Goal: Information Seeking & Learning: Learn about a topic

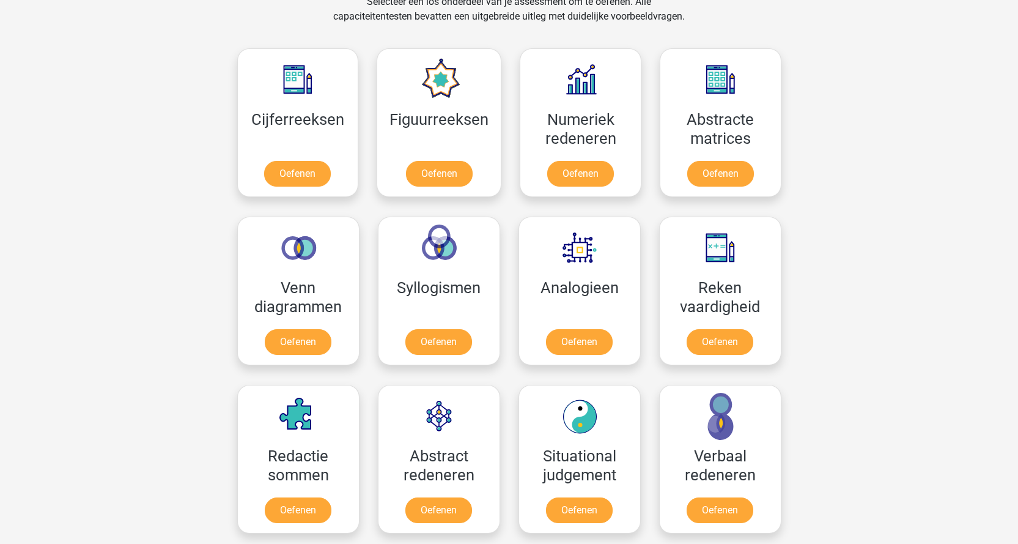
scroll to position [539, 0]
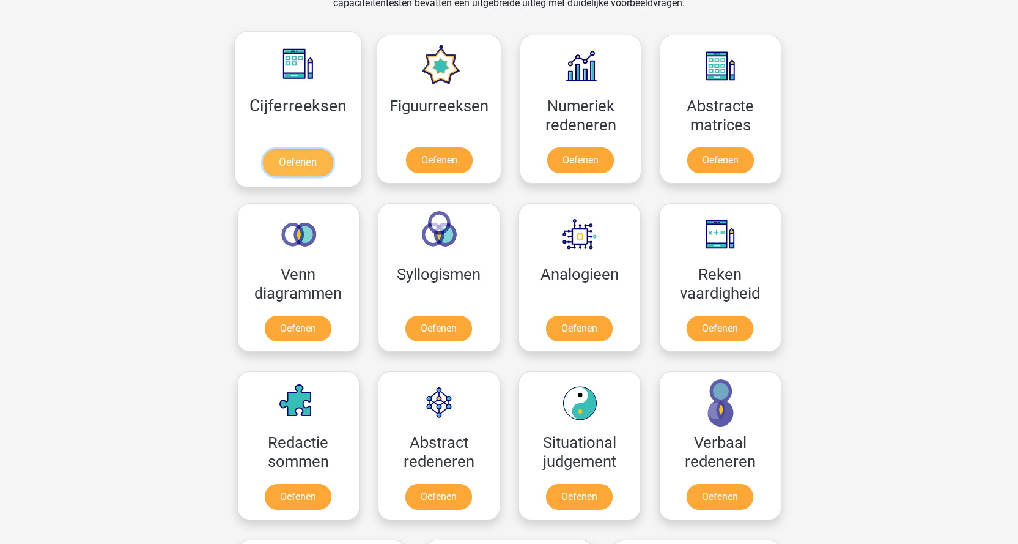
click at [293, 163] on link "Oefenen" at bounding box center [298, 162] width 70 height 27
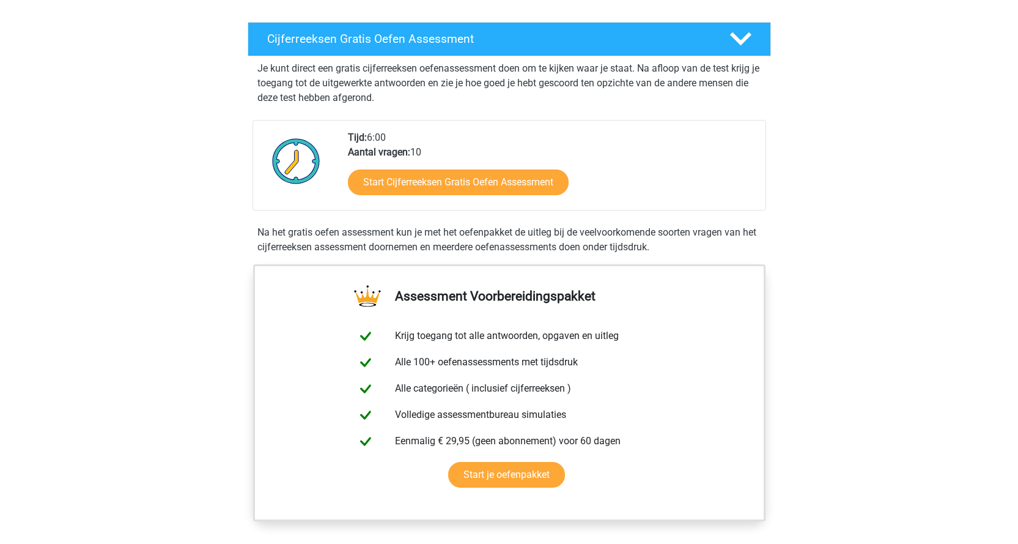
scroll to position [206, 0]
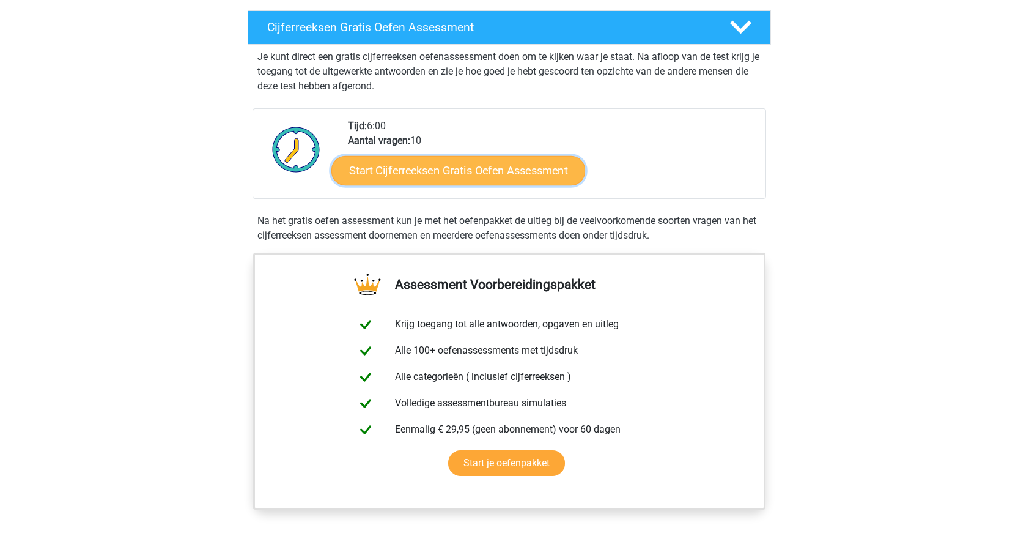
click at [464, 185] on link "Start Cijferreeksen Gratis Oefen Assessment" at bounding box center [458, 169] width 254 height 29
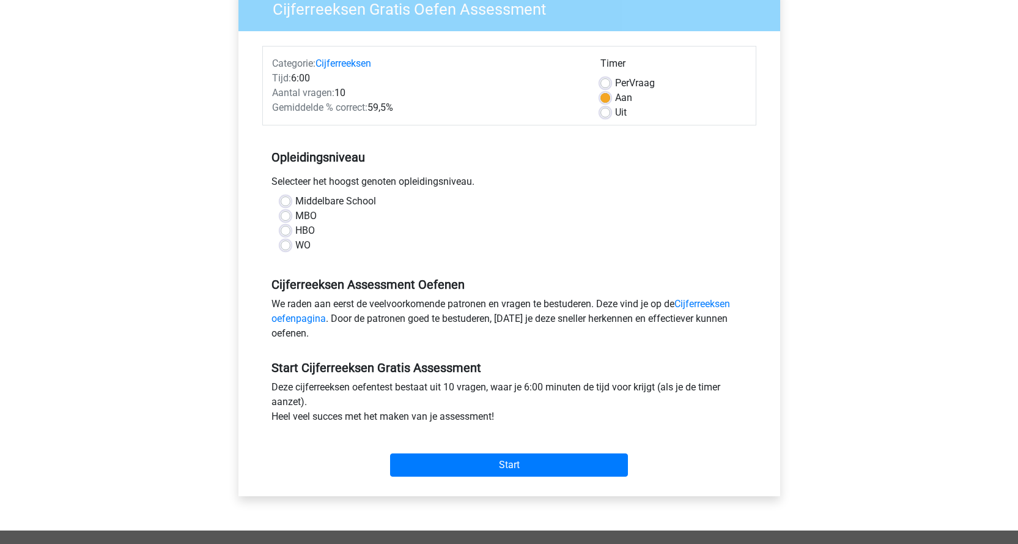
scroll to position [152, 0]
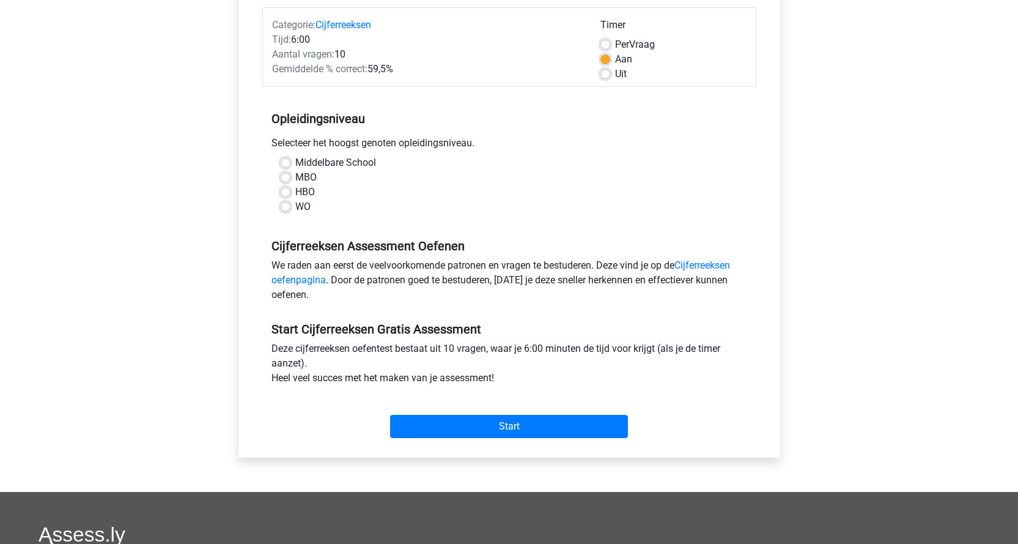
click at [295, 207] on label "WO" at bounding box center [302, 206] width 15 height 15
click at [288, 207] on input "WO" at bounding box center [286, 205] width 10 height 12
radio input "true"
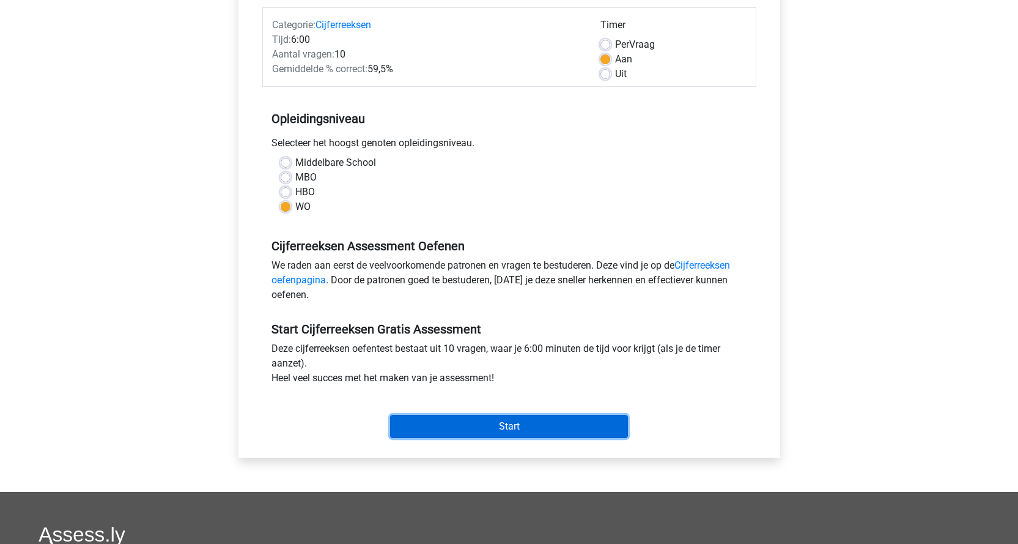
click at [498, 423] on input "Start" at bounding box center [509, 426] width 238 height 23
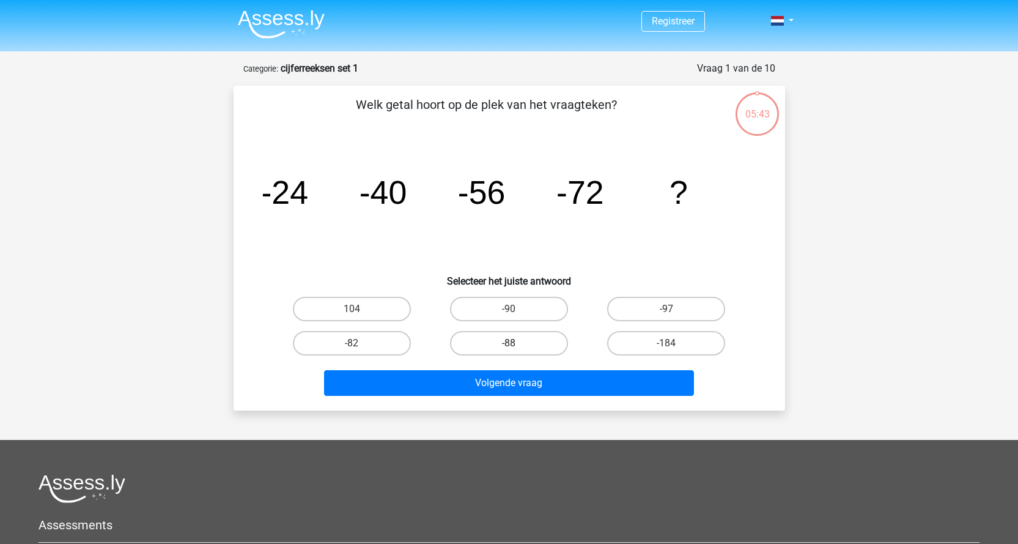
drag, startPoint x: 484, startPoint y: 345, endPoint x: 504, endPoint y: 346, distance: 20.2
click at [486, 345] on label "-88" at bounding box center [509, 343] width 118 height 24
click at [509, 345] on input "-88" at bounding box center [513, 347] width 8 height 8
radio input "true"
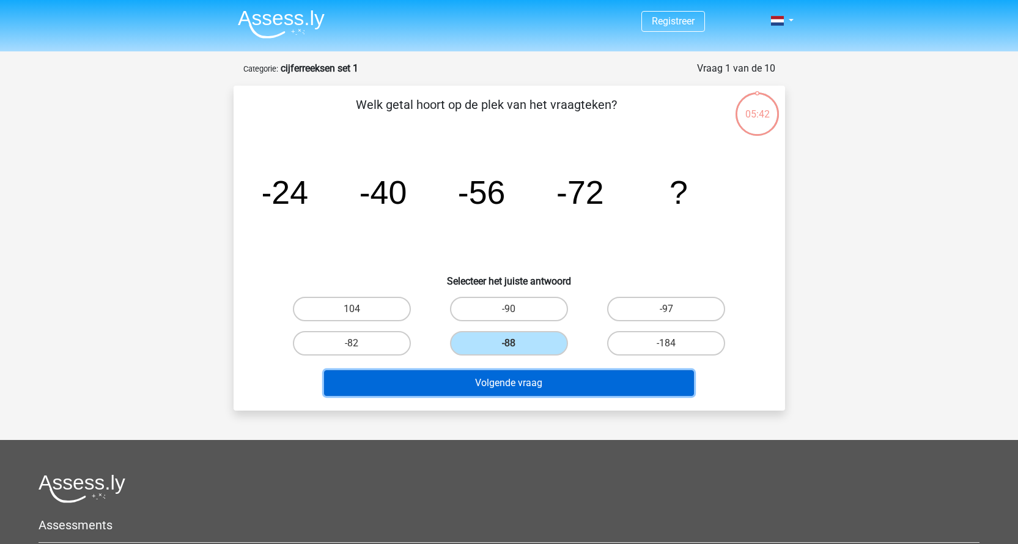
click at [541, 393] on button "Volgende vraag" at bounding box center [509, 383] width 370 height 26
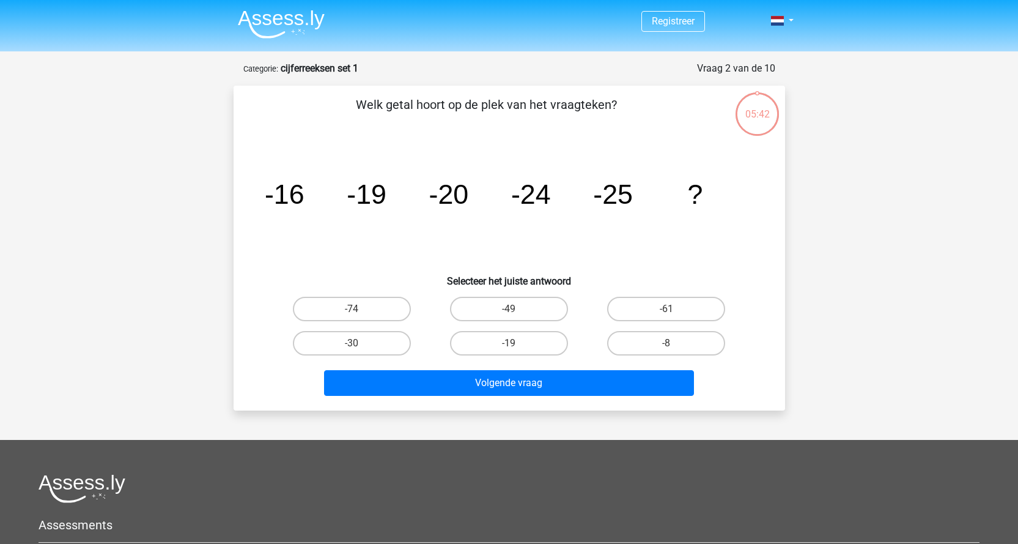
scroll to position [61, 0]
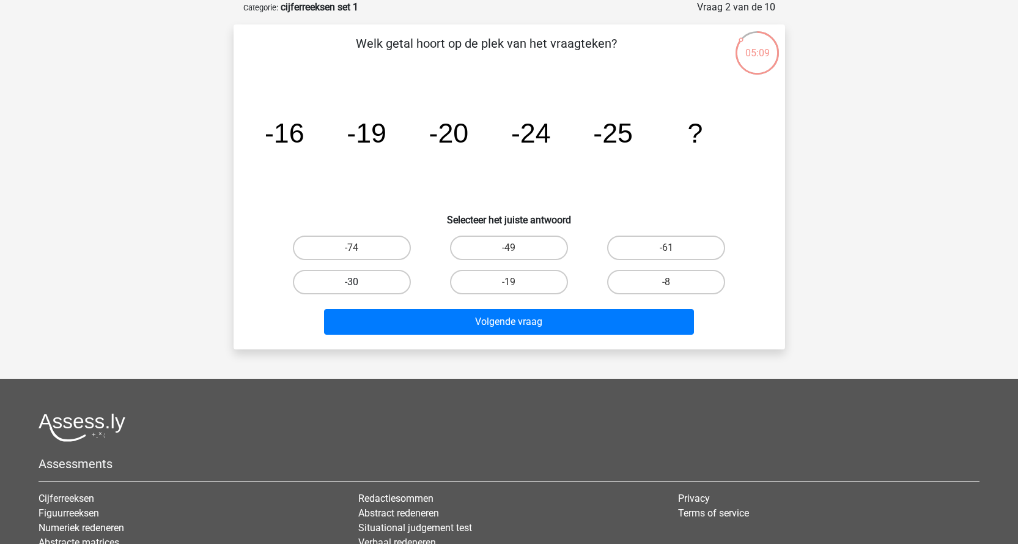
click at [344, 279] on label "-30" at bounding box center [352, 282] width 118 height 24
click at [352, 282] on input "-30" at bounding box center [356, 286] width 8 height 8
radio input "true"
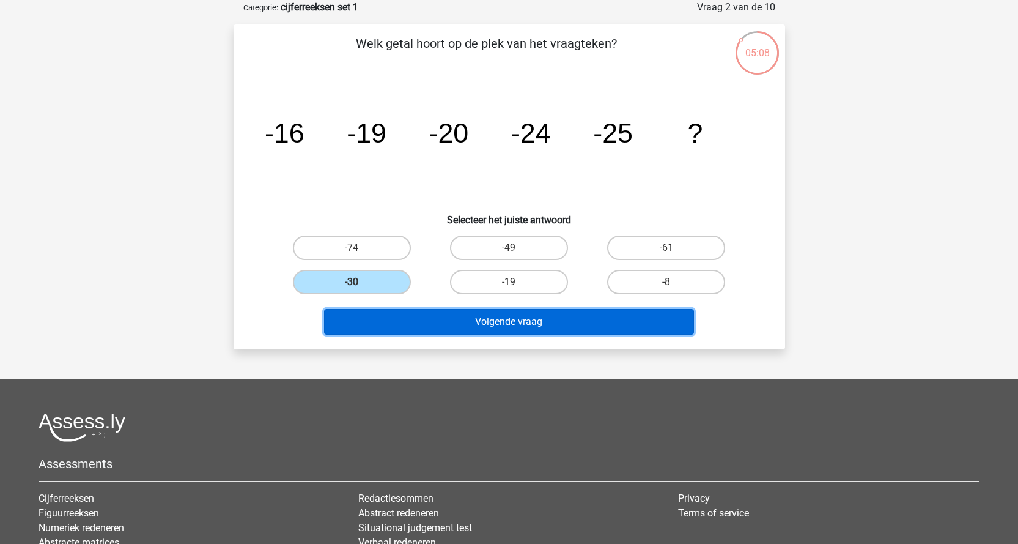
click at [451, 317] on button "Volgende vraag" at bounding box center [509, 322] width 370 height 26
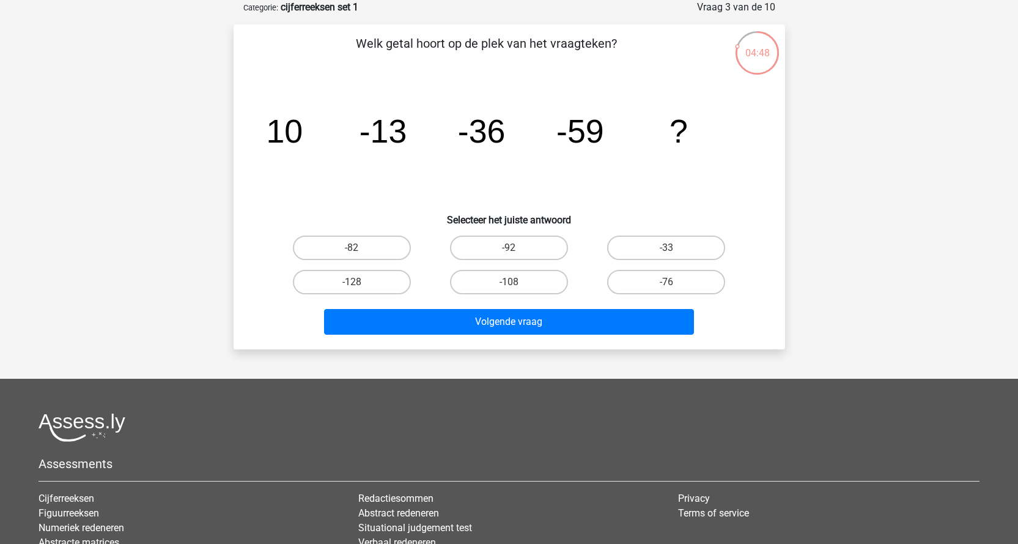
click at [354, 249] on input "-82" at bounding box center [356, 252] width 8 height 8
radio input "true"
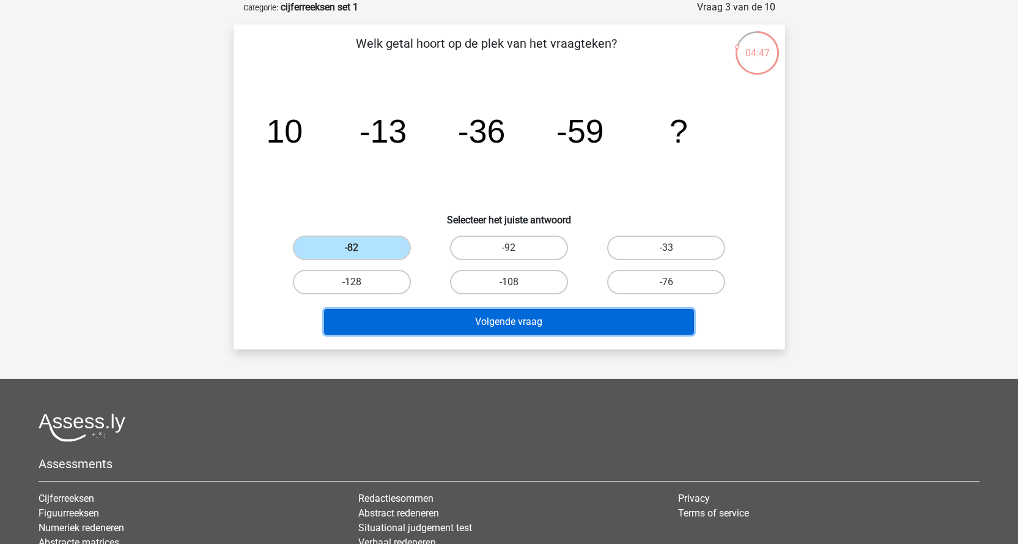
click at [444, 324] on button "Volgende vraag" at bounding box center [509, 322] width 370 height 26
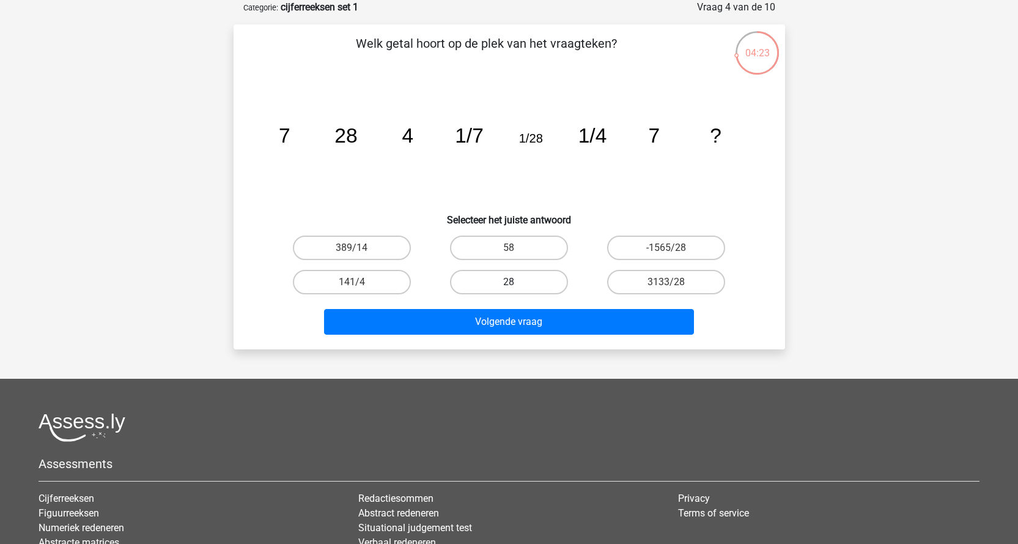
click at [529, 284] on label "28" at bounding box center [509, 282] width 118 height 24
click at [517, 284] on input "28" at bounding box center [513, 286] width 8 height 8
radio input "true"
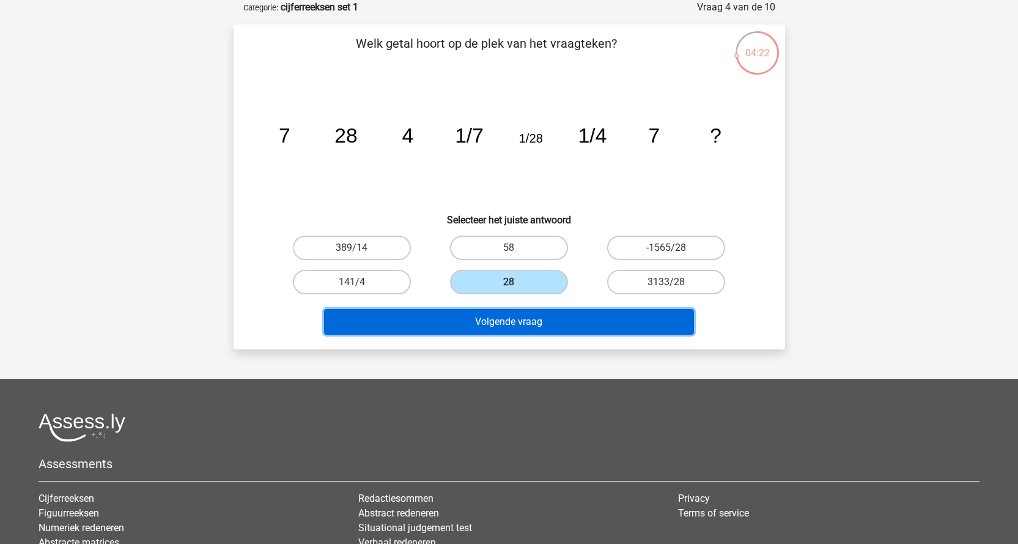
click at [547, 320] on button "Volgende vraag" at bounding box center [509, 322] width 370 height 26
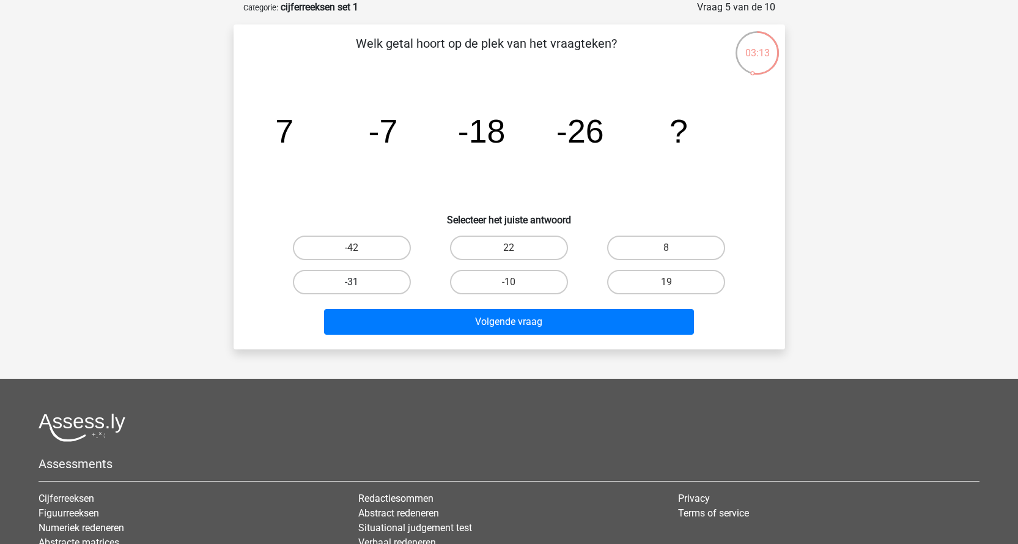
click at [377, 291] on label "-31" at bounding box center [352, 282] width 118 height 24
click at [360, 290] on input "-31" at bounding box center [356, 286] width 8 height 8
radio input "true"
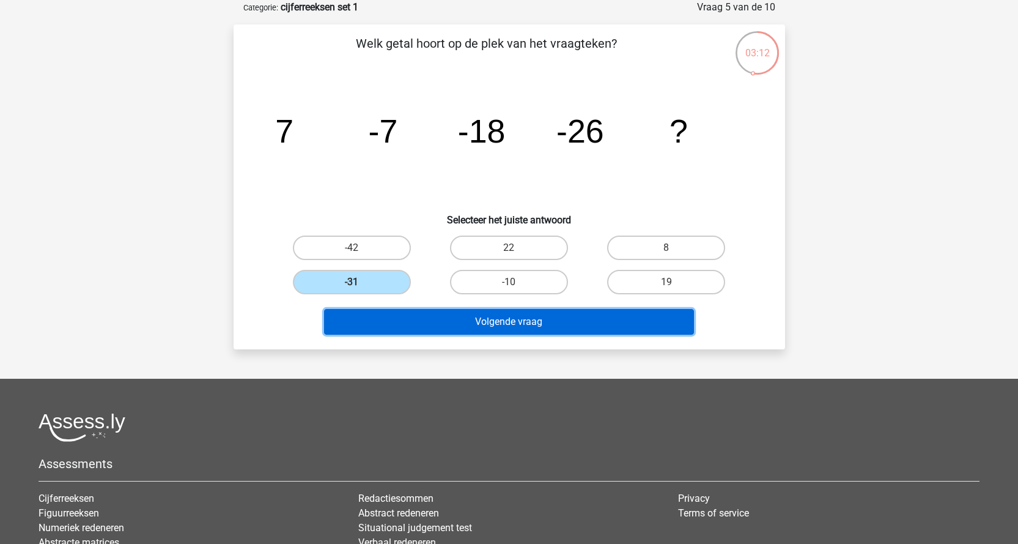
click at [452, 323] on button "Volgende vraag" at bounding box center [509, 322] width 370 height 26
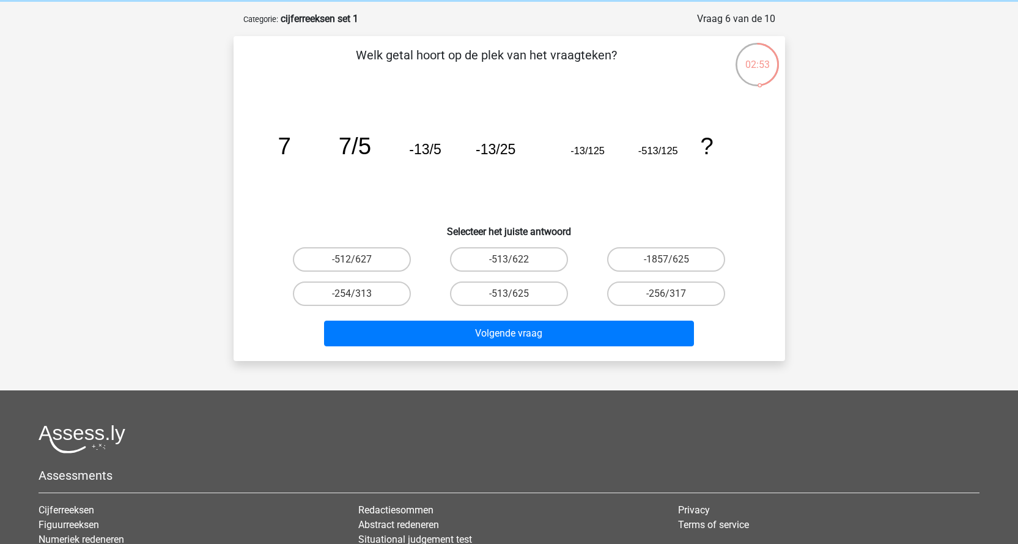
scroll to position [53, 0]
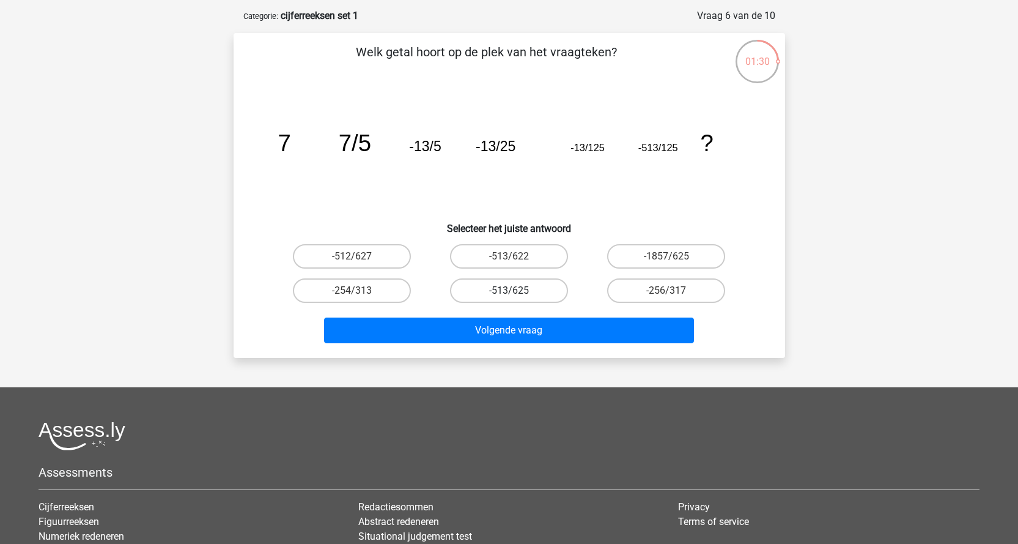
click at [520, 286] on label "-513/625" at bounding box center [509, 290] width 118 height 24
click at [517, 290] on input "-513/625" at bounding box center [513, 294] width 8 height 8
radio input "true"
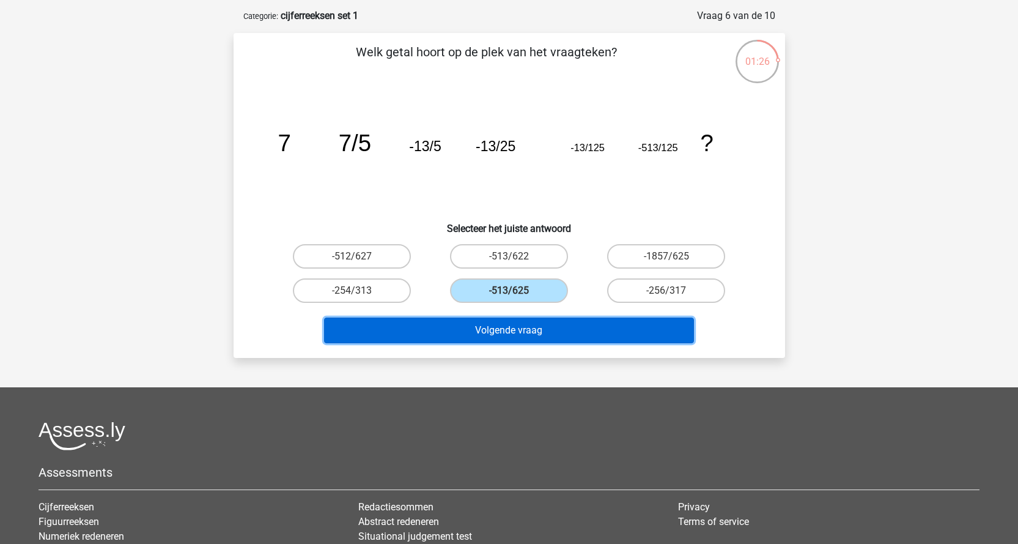
click at [526, 330] on button "Volgende vraag" at bounding box center [509, 330] width 370 height 26
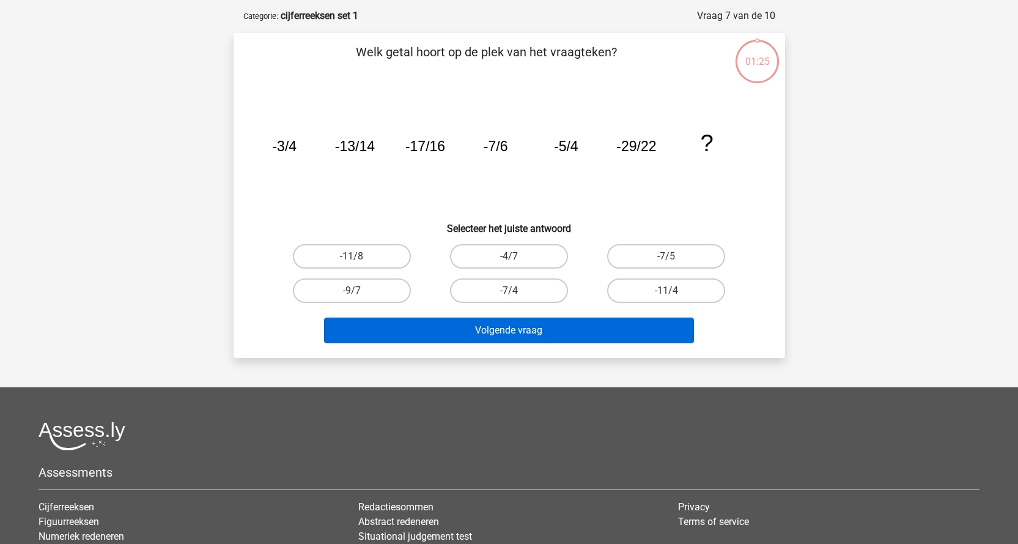
scroll to position [61, 0]
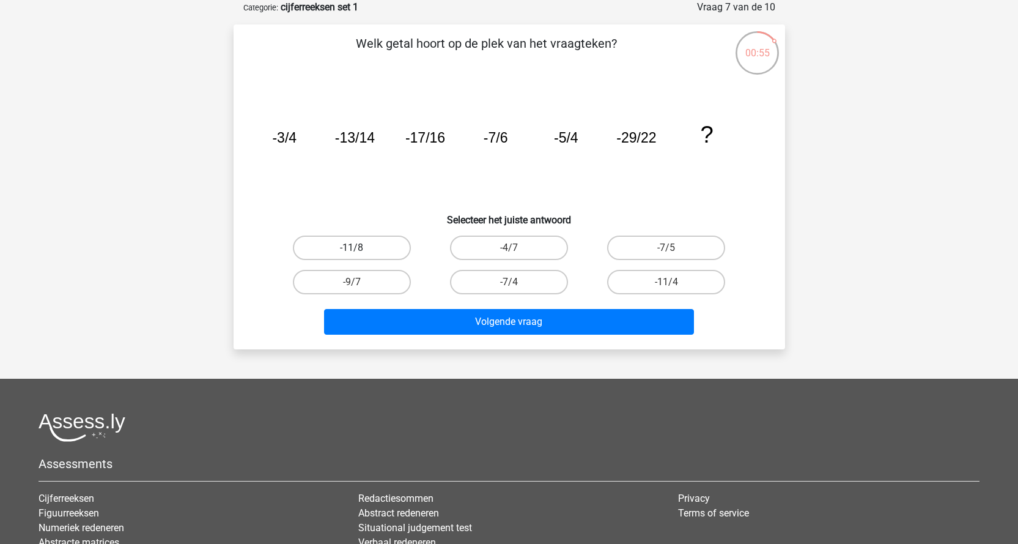
click at [377, 254] on label "-11/8" at bounding box center [352, 247] width 118 height 24
click at [360, 254] on input "-11/8" at bounding box center [356, 252] width 8 height 8
radio input "true"
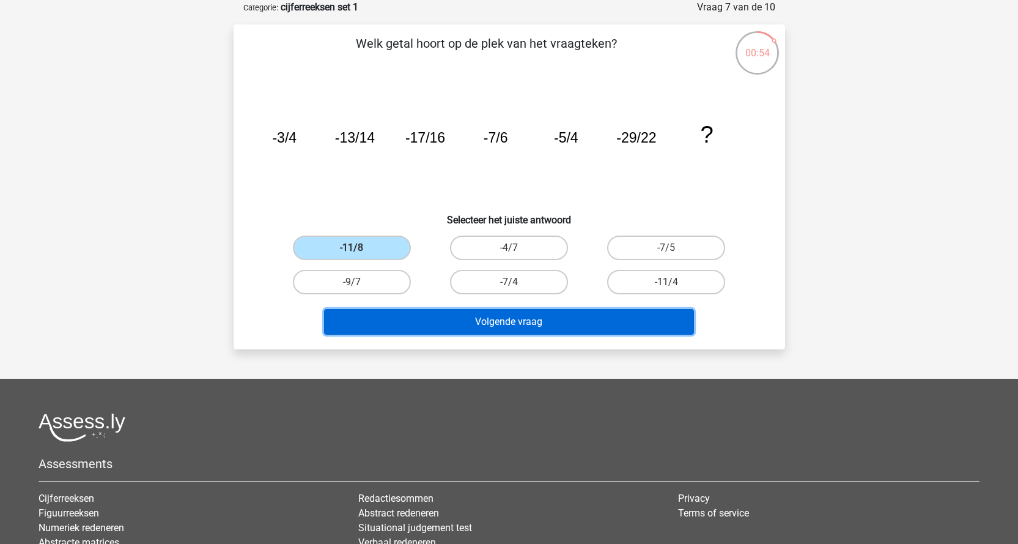
click at [465, 320] on button "Volgende vraag" at bounding box center [509, 322] width 370 height 26
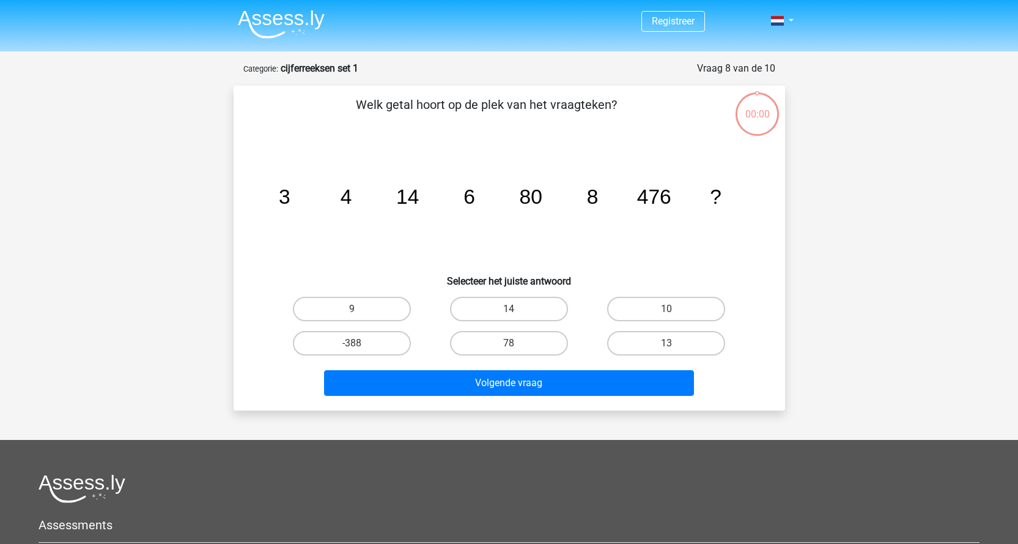
scroll to position [61, 0]
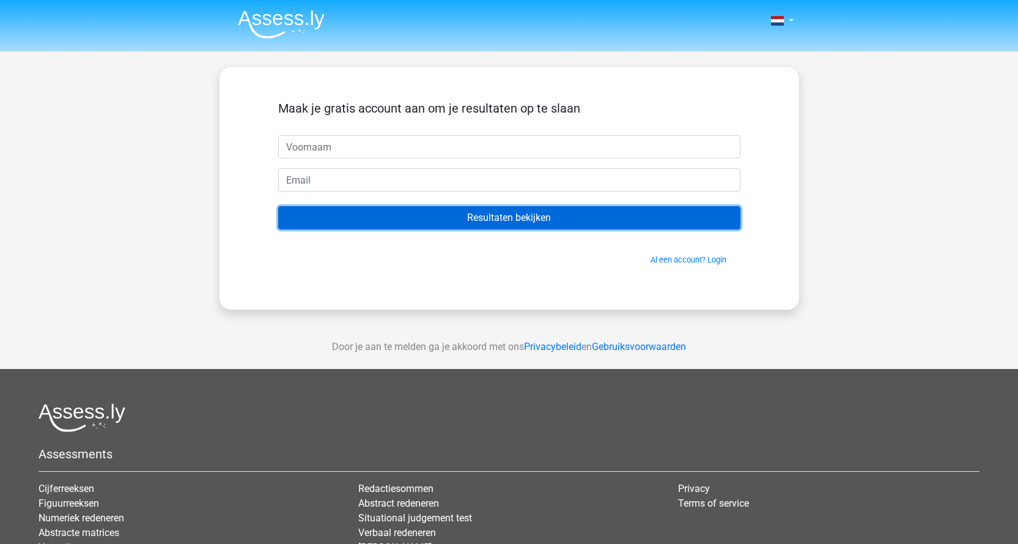
click at [528, 223] on input "Resultaten bekijken" at bounding box center [509, 217] width 462 height 23
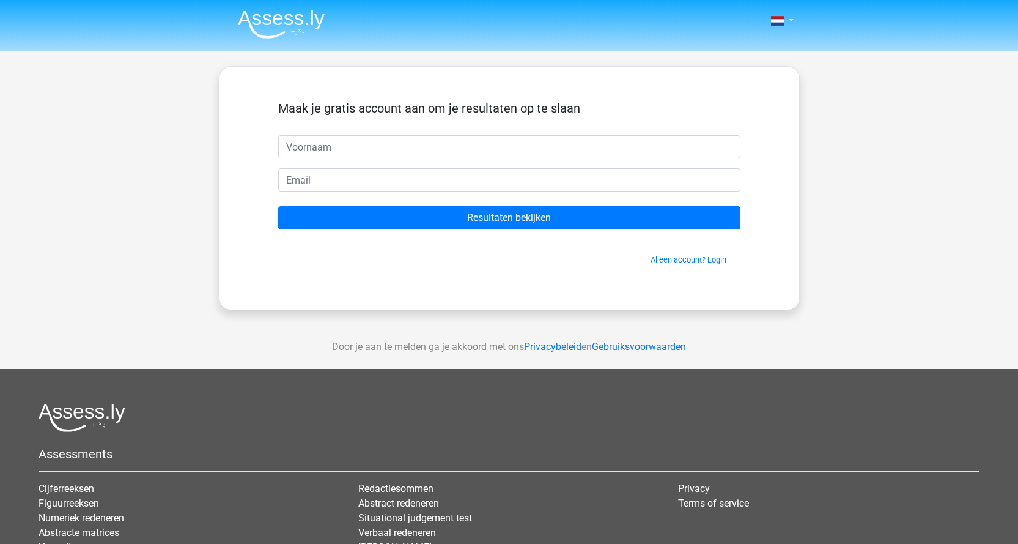
click at [269, 24] on img at bounding box center [281, 24] width 87 height 29
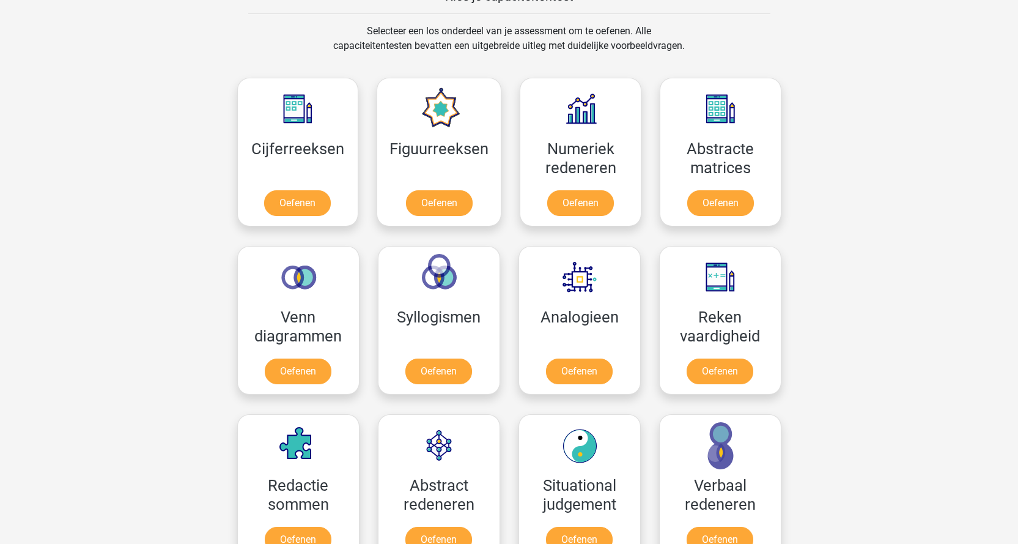
scroll to position [516, 0]
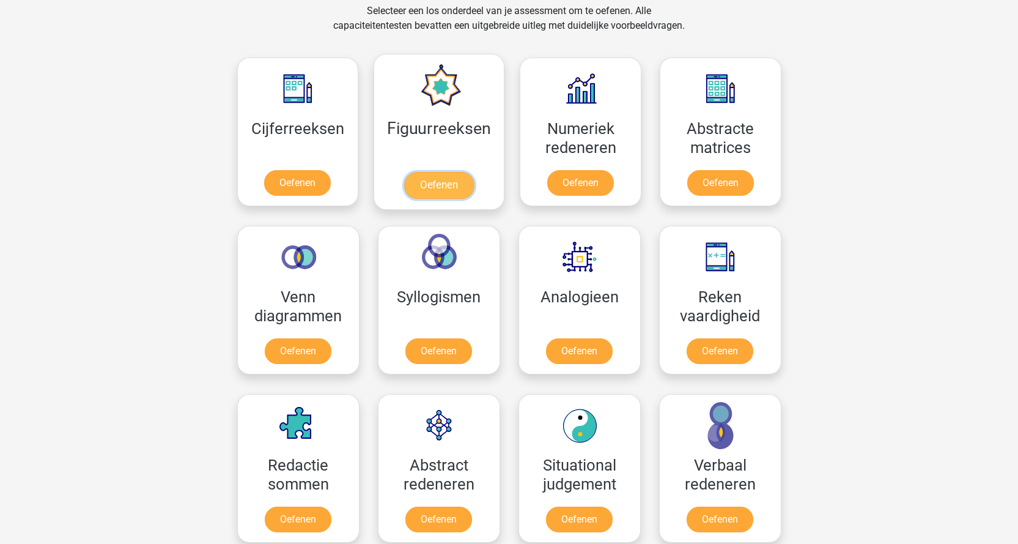
click at [453, 190] on link "Oefenen" at bounding box center [439, 185] width 70 height 27
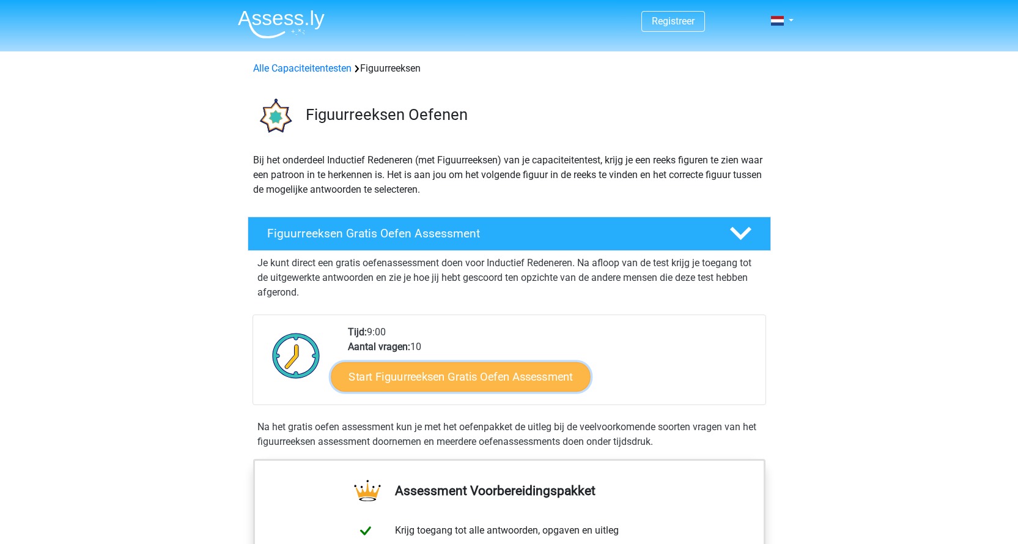
click at [450, 378] on link "Start Figuurreeksen Gratis Oefen Assessment" at bounding box center [460, 375] width 259 height 29
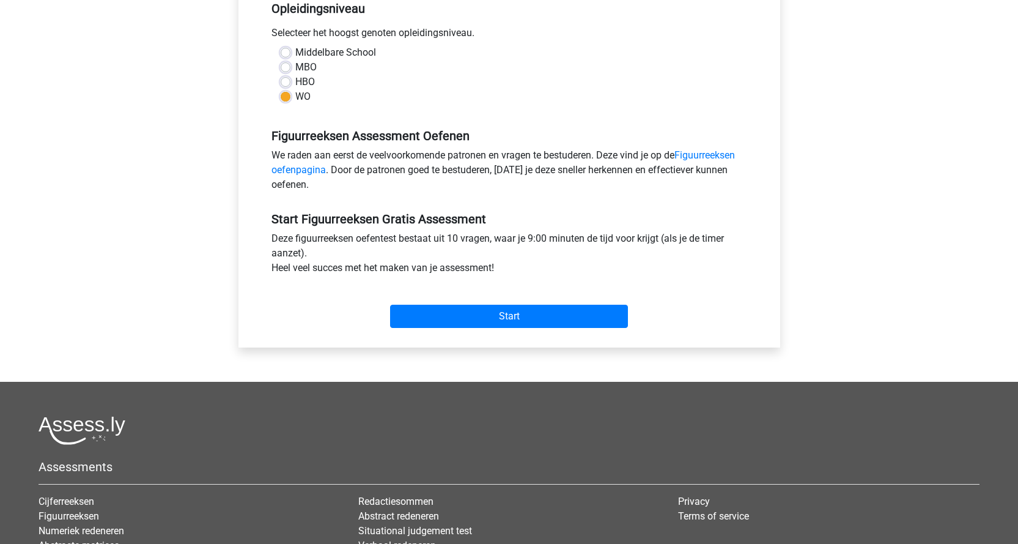
scroll to position [293, 0]
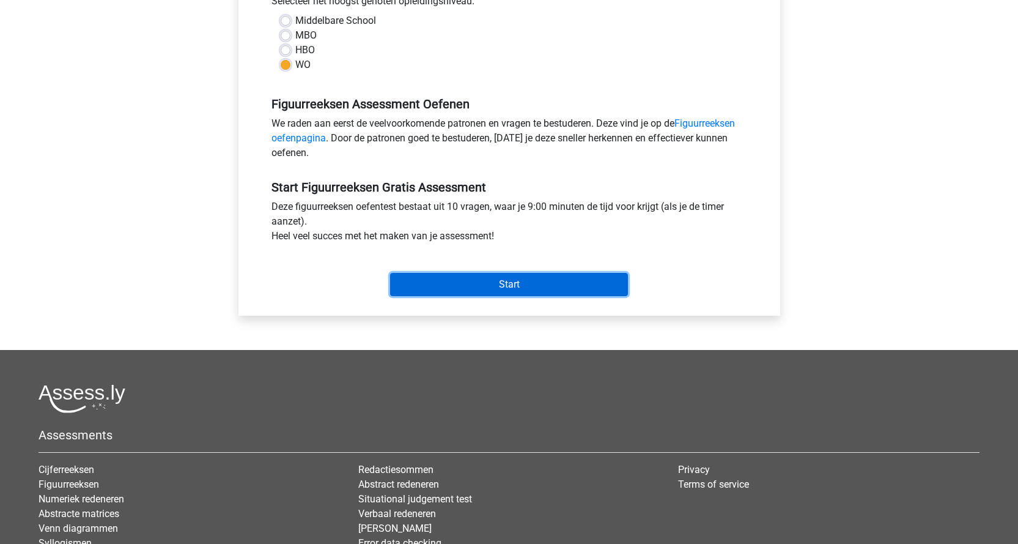
click at [533, 286] on input "Start" at bounding box center [509, 284] width 238 height 23
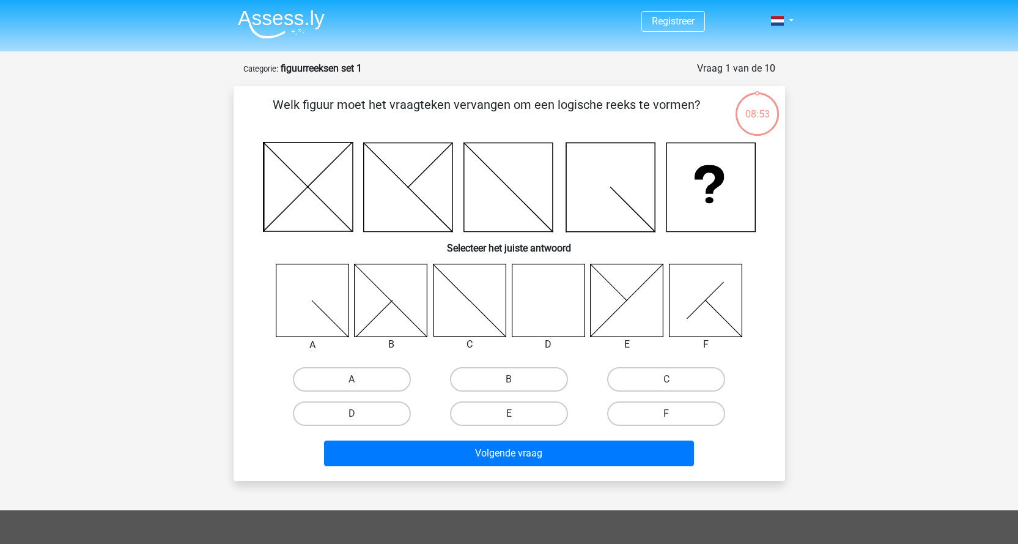
click at [544, 310] on icon at bounding box center [548, 300] width 73 height 73
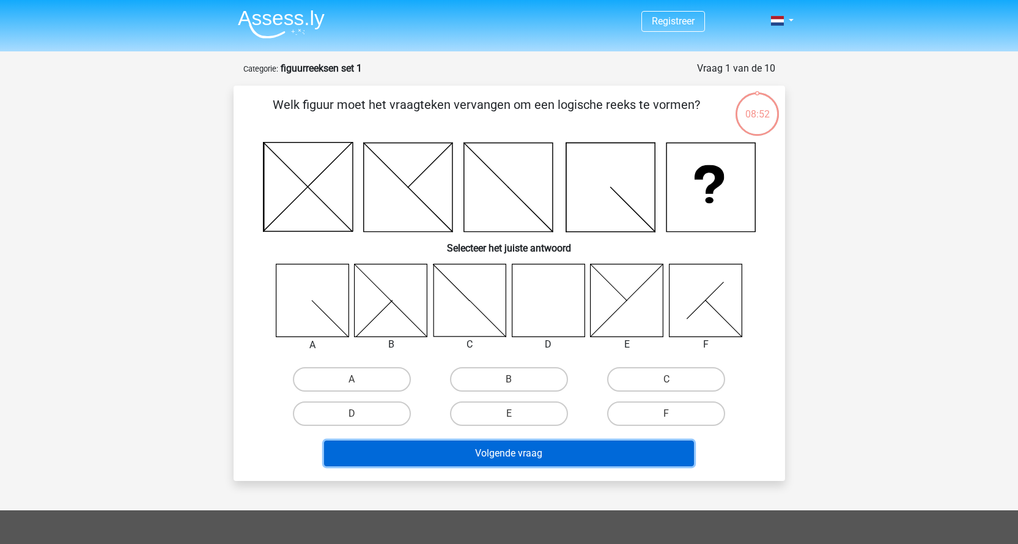
click at [651, 457] on button "Volgende vraag" at bounding box center [509, 453] width 370 height 26
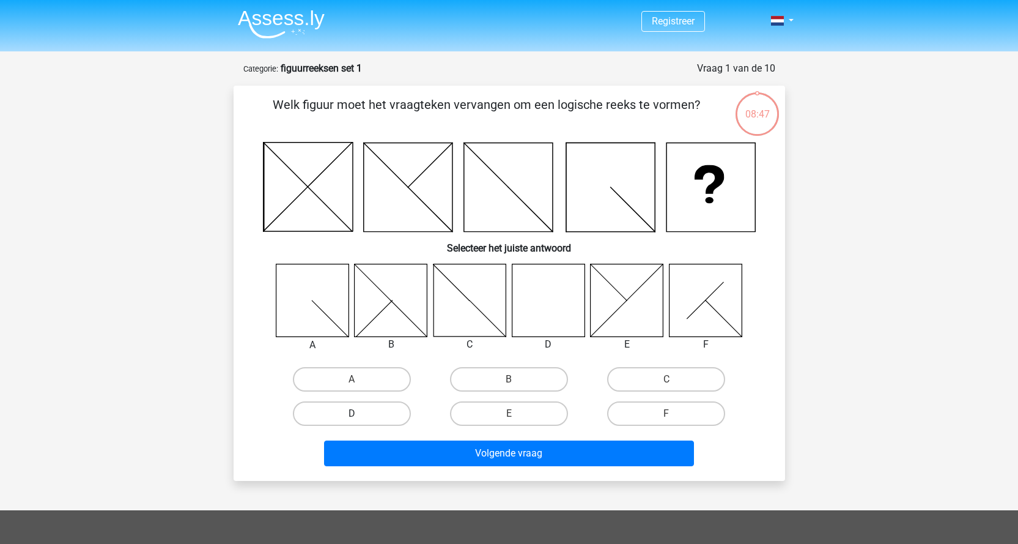
click at [355, 424] on label "D" at bounding box center [352, 413] width 118 height 24
click at [355, 421] on input "D" at bounding box center [356, 417] width 8 height 8
radio input "true"
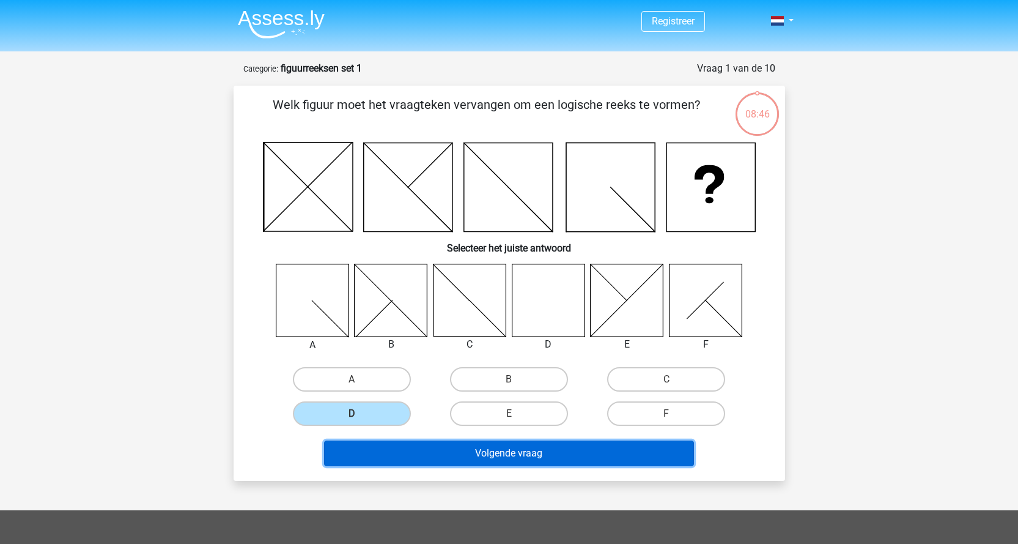
click at [448, 454] on button "Volgende vraag" at bounding box center [509, 453] width 370 height 26
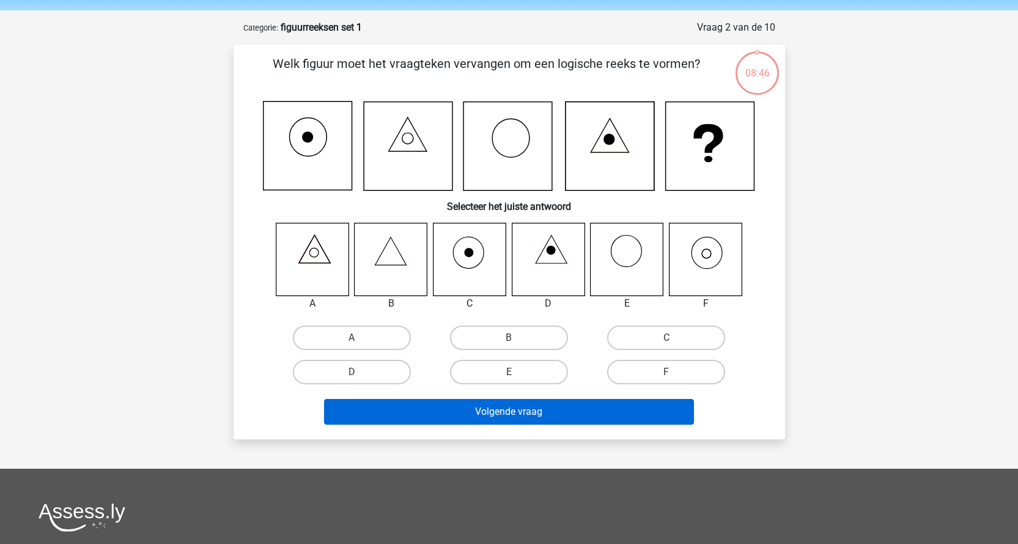
scroll to position [61, 0]
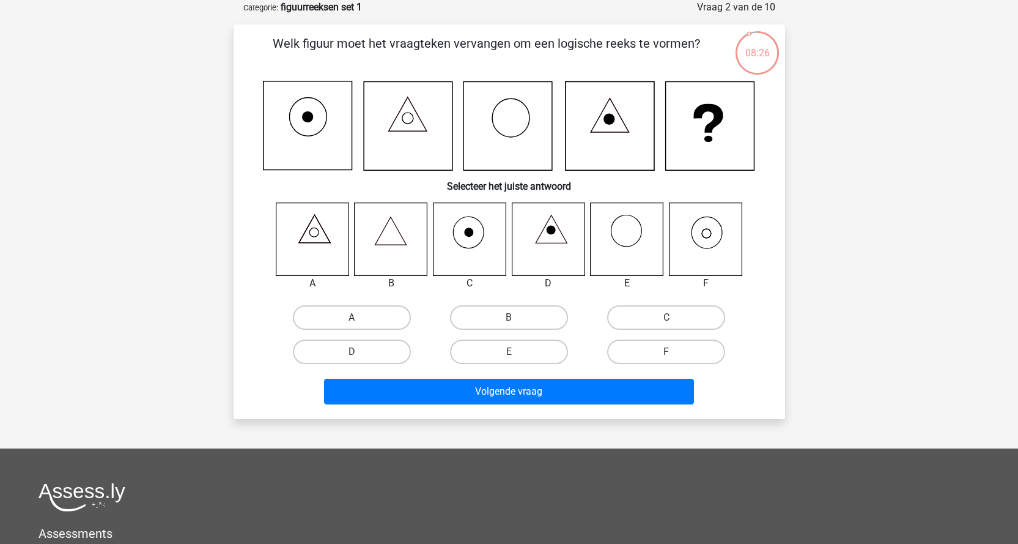
click at [701, 237] on icon at bounding box center [705, 238] width 73 height 73
click at [712, 242] on icon at bounding box center [705, 238] width 73 height 73
click at [688, 349] on label "F" at bounding box center [666, 351] width 118 height 24
click at [674, 352] on input "F" at bounding box center [670, 356] width 8 height 8
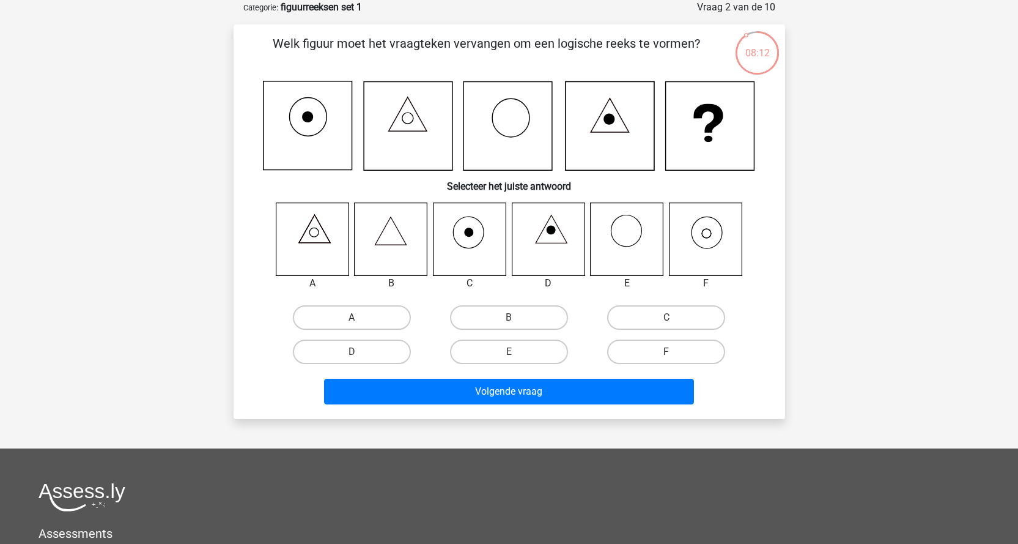
radio input "true"
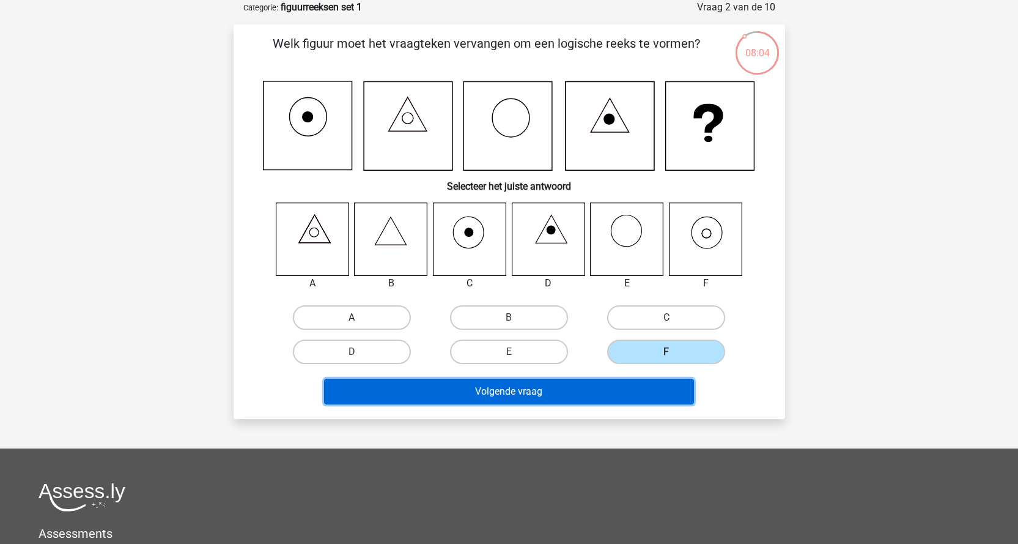
click at [649, 399] on button "Volgende vraag" at bounding box center [509, 391] width 370 height 26
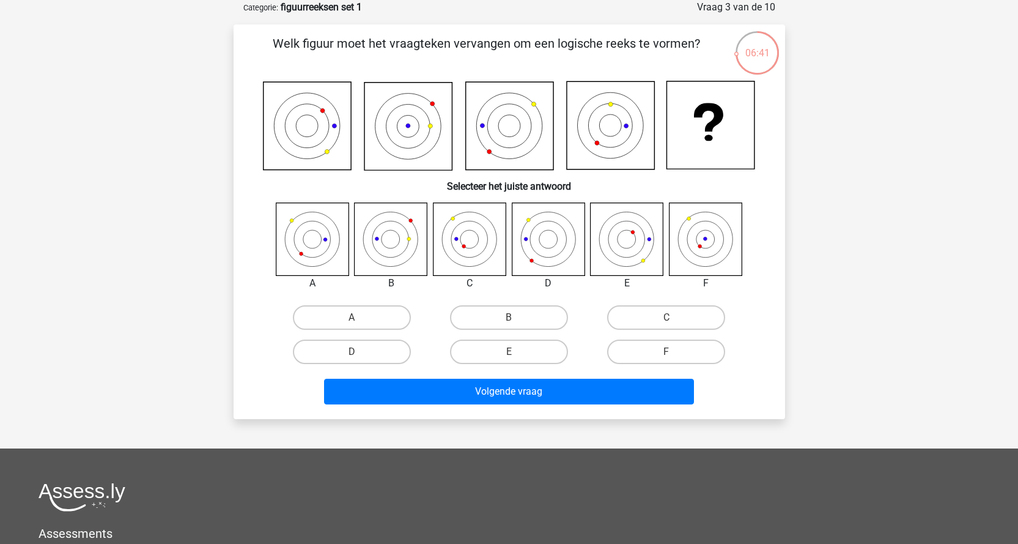
click at [375, 238] on icon at bounding box center [377, 239] width 4 height 4
click at [477, 308] on label "B" at bounding box center [509, 317] width 118 height 24
click at [509, 317] on input "B" at bounding box center [513, 321] width 8 height 8
radio input "true"
click at [649, 320] on label "C" at bounding box center [666, 317] width 118 height 24
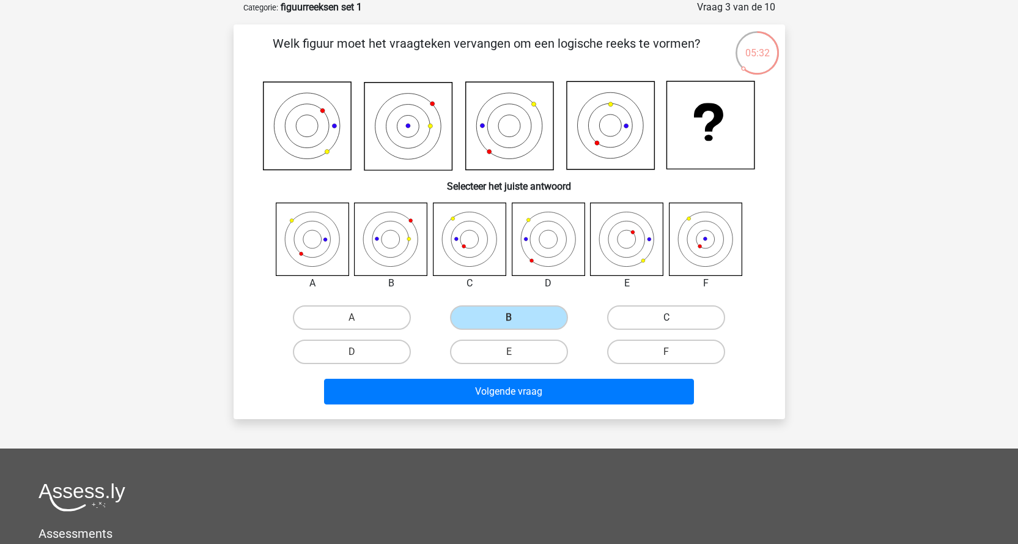
click at [666, 320] on input "C" at bounding box center [670, 321] width 8 height 8
radio input "true"
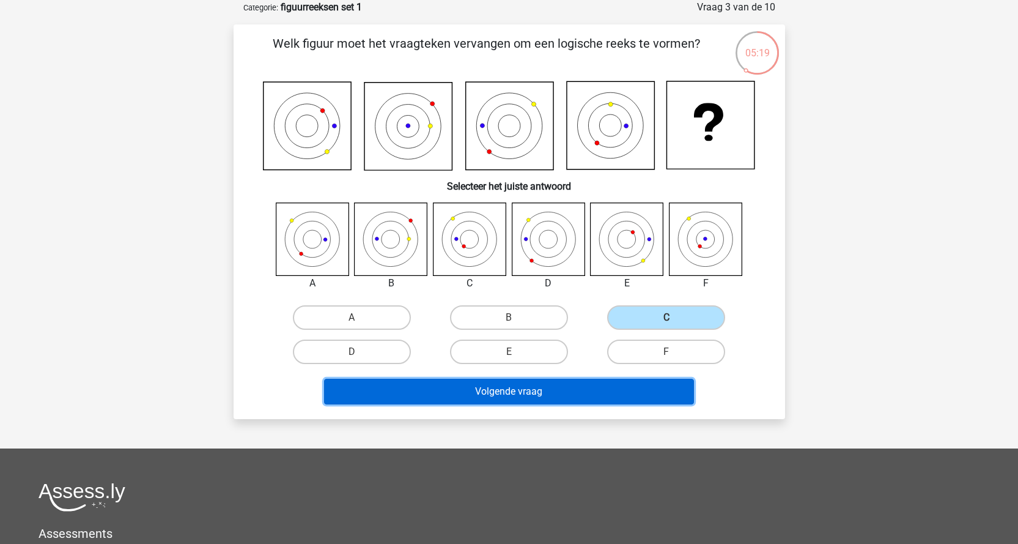
click at [547, 392] on button "Volgende vraag" at bounding box center [509, 391] width 370 height 26
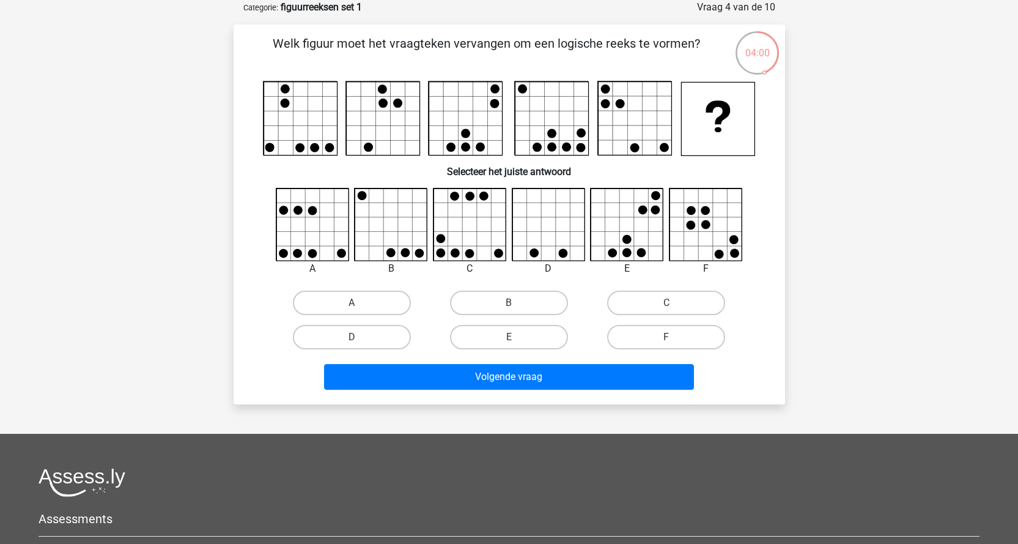
click at [390, 238] on icon at bounding box center [391, 224] width 73 height 73
click at [466, 300] on label "B" at bounding box center [509, 302] width 118 height 24
click at [509, 303] on input "B" at bounding box center [513, 307] width 8 height 8
radio input "true"
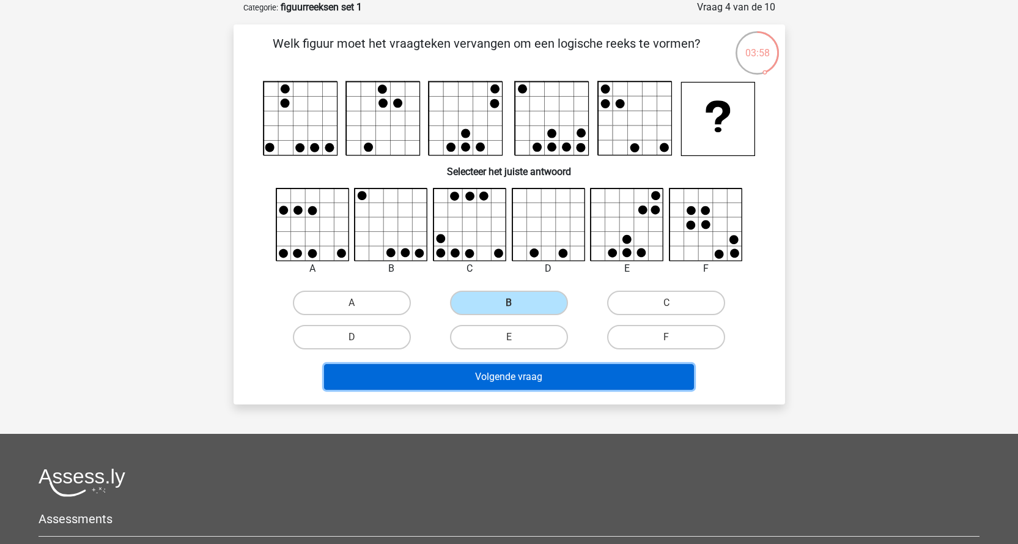
click at [492, 376] on button "Volgende vraag" at bounding box center [509, 377] width 370 height 26
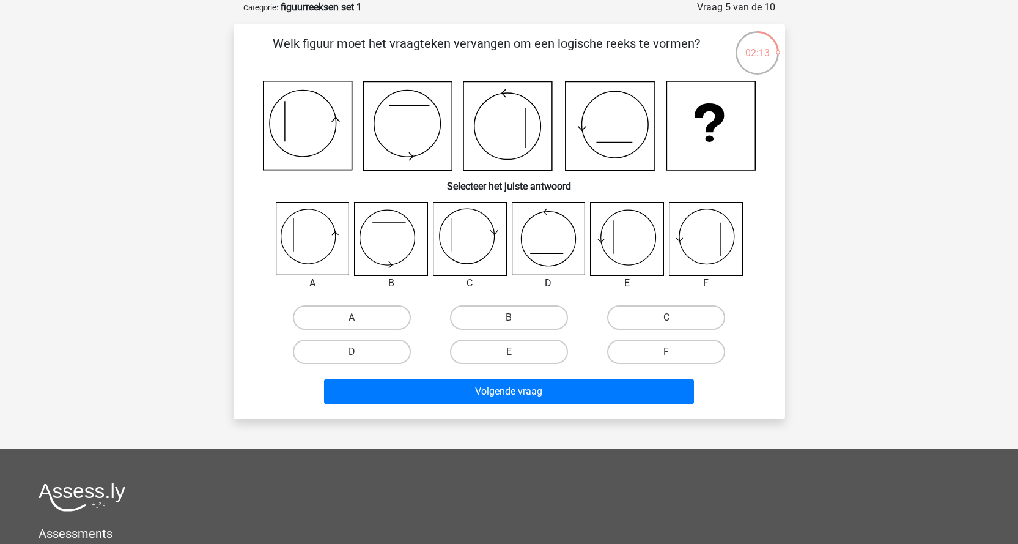
click at [723, 254] on icon at bounding box center [705, 238] width 73 height 73
click at [710, 245] on icon at bounding box center [705, 238] width 73 height 73
click at [674, 353] on label "F" at bounding box center [666, 351] width 118 height 24
click at [674, 353] on input "F" at bounding box center [670, 356] width 8 height 8
radio input "true"
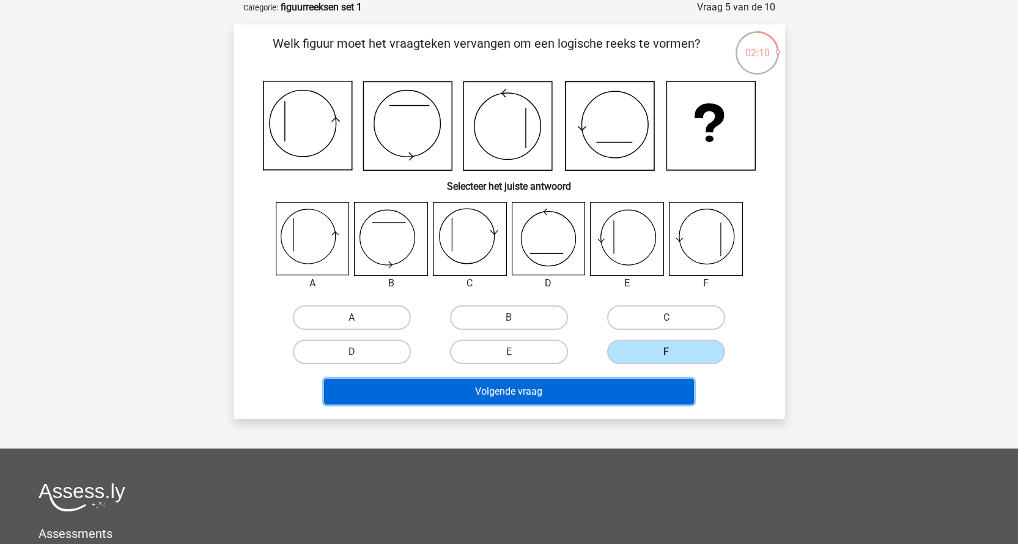
click at [649, 394] on button "Volgende vraag" at bounding box center [509, 391] width 370 height 26
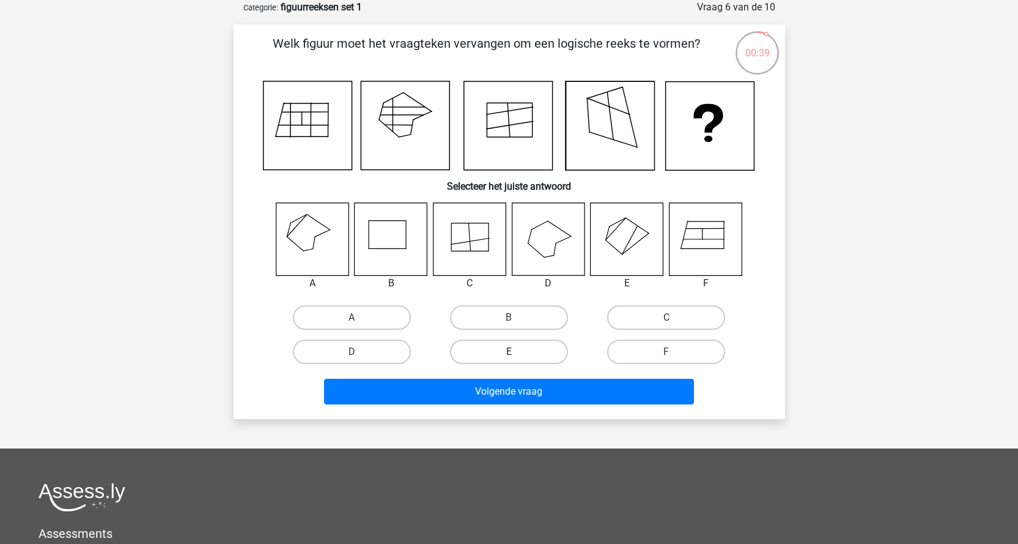
click at [495, 350] on label "E" at bounding box center [509, 351] width 118 height 24
click at [509, 352] on input "E" at bounding box center [513, 356] width 8 height 8
radio input "true"
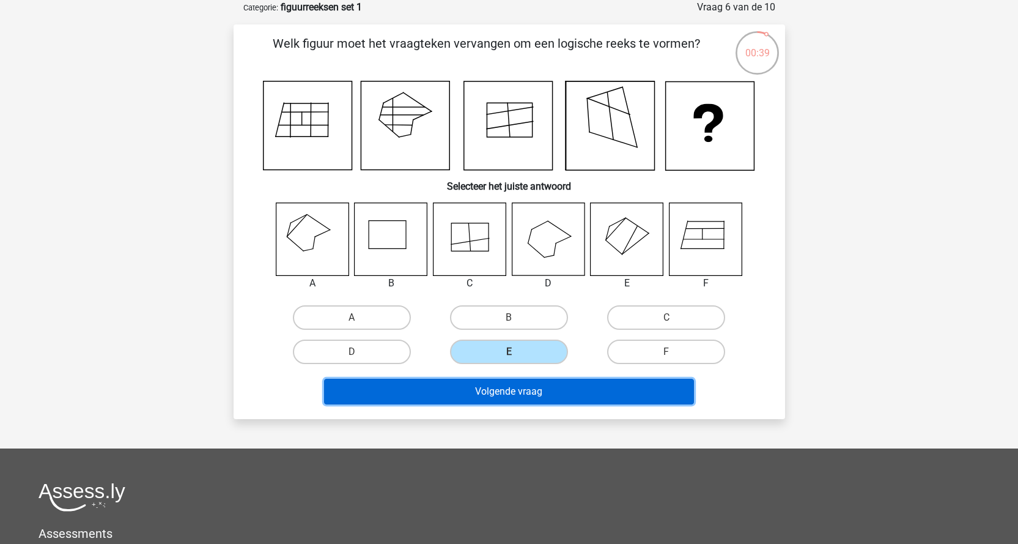
click at [515, 386] on button "Volgende vraag" at bounding box center [509, 391] width 370 height 26
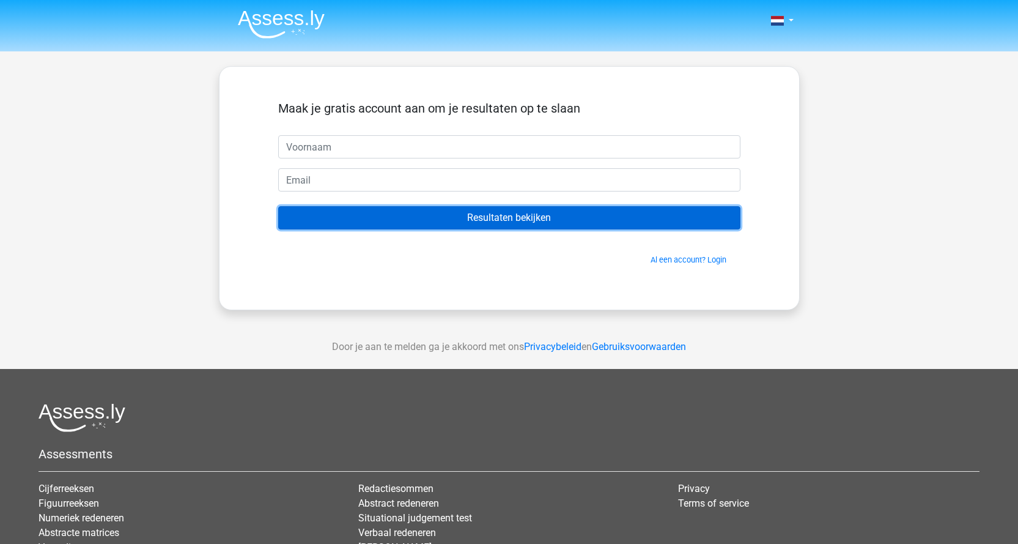
click at [499, 214] on input "Resultaten bekijken" at bounding box center [509, 217] width 462 height 23
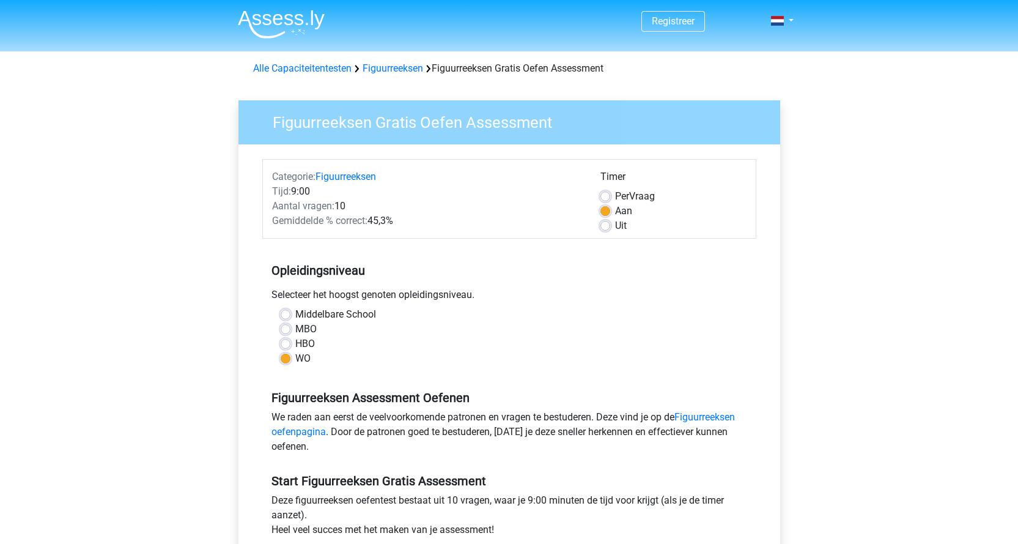
scroll to position [293, 0]
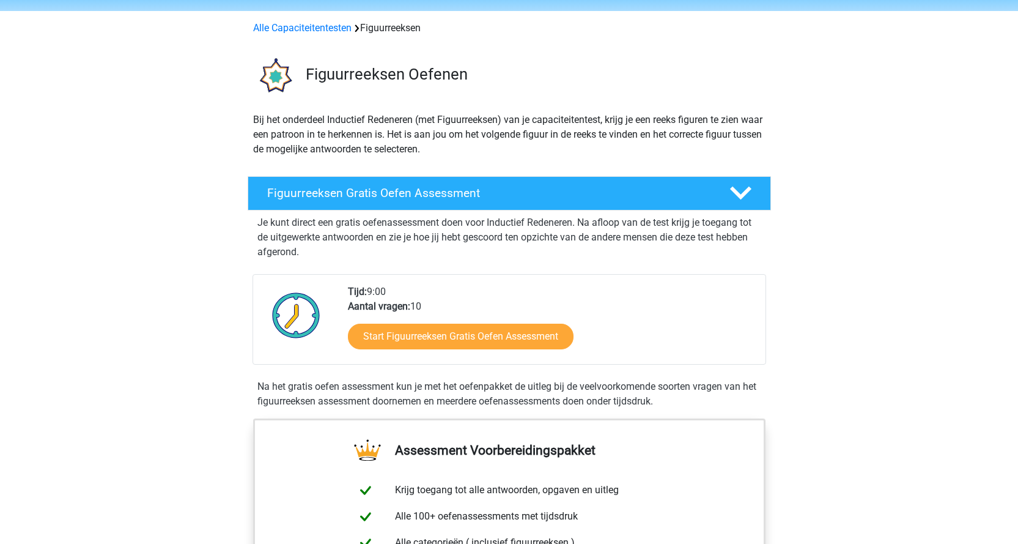
scroll to position [27, 0]
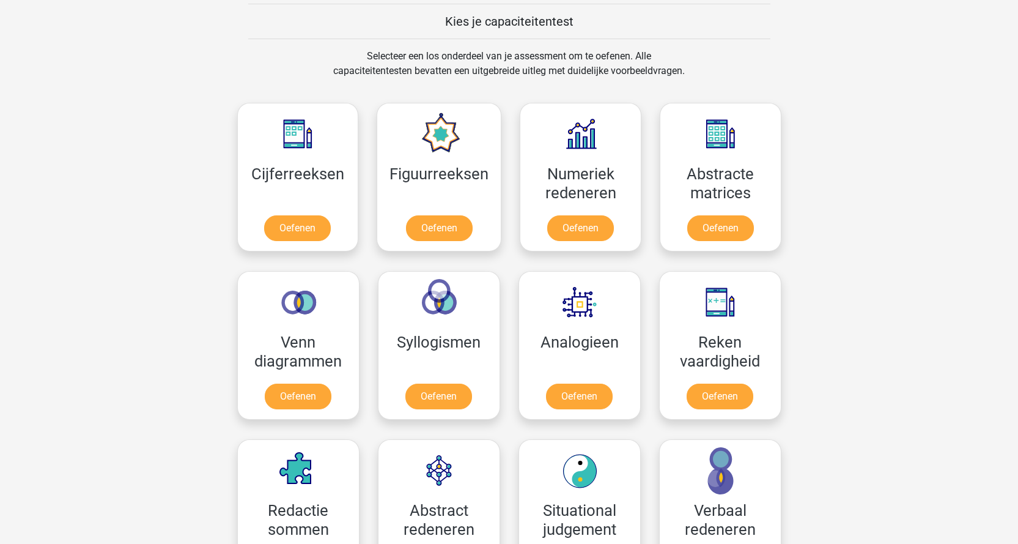
scroll to position [452, 0]
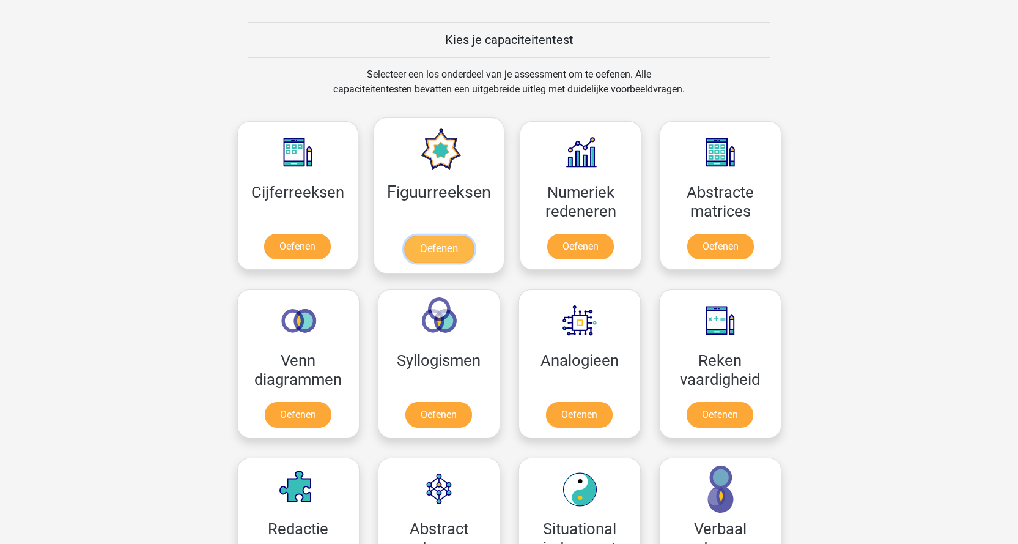
click at [435, 235] on link "Oefenen" at bounding box center [439, 248] width 70 height 27
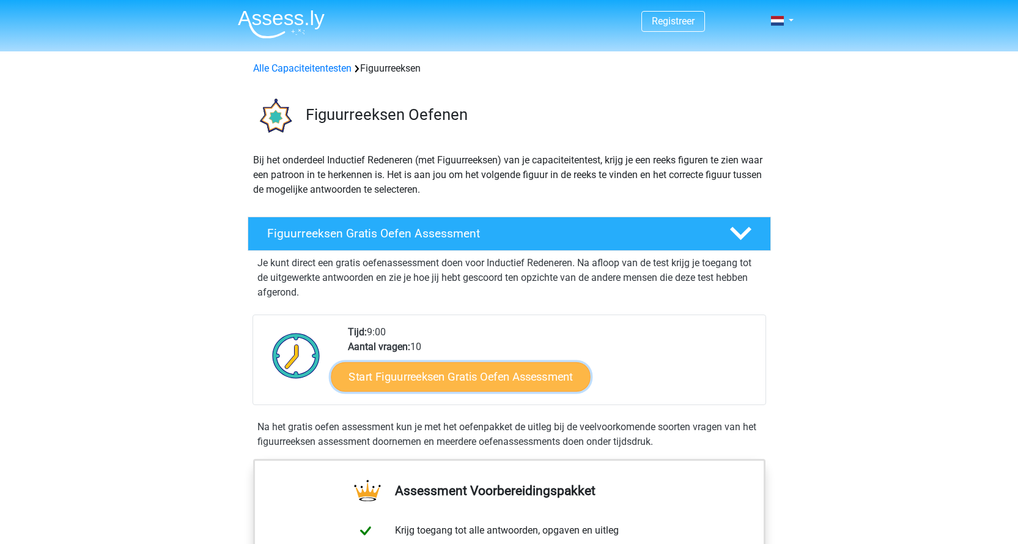
click at [454, 380] on link "Start Figuurreeksen Gratis Oefen Assessment" at bounding box center [460, 375] width 259 height 29
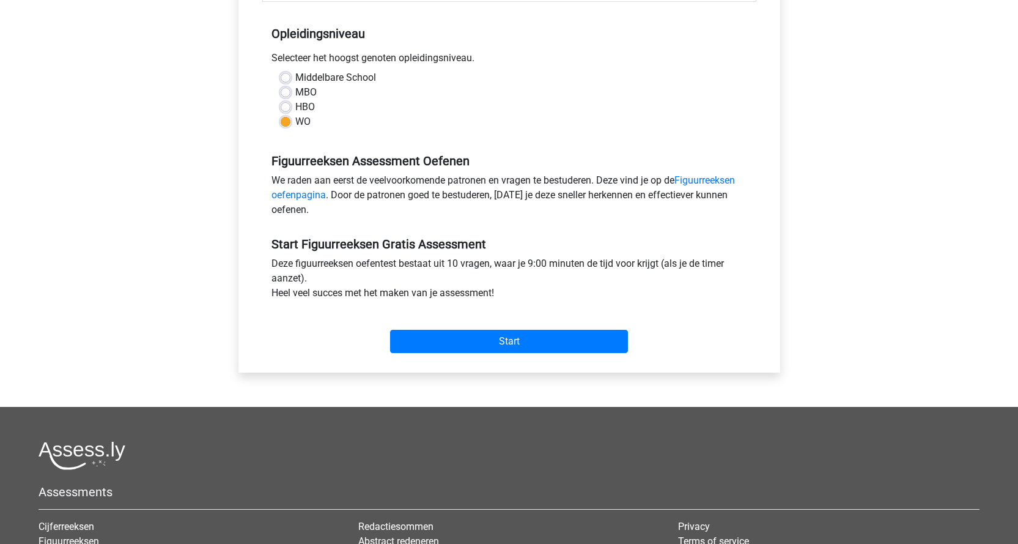
scroll to position [268, 0]
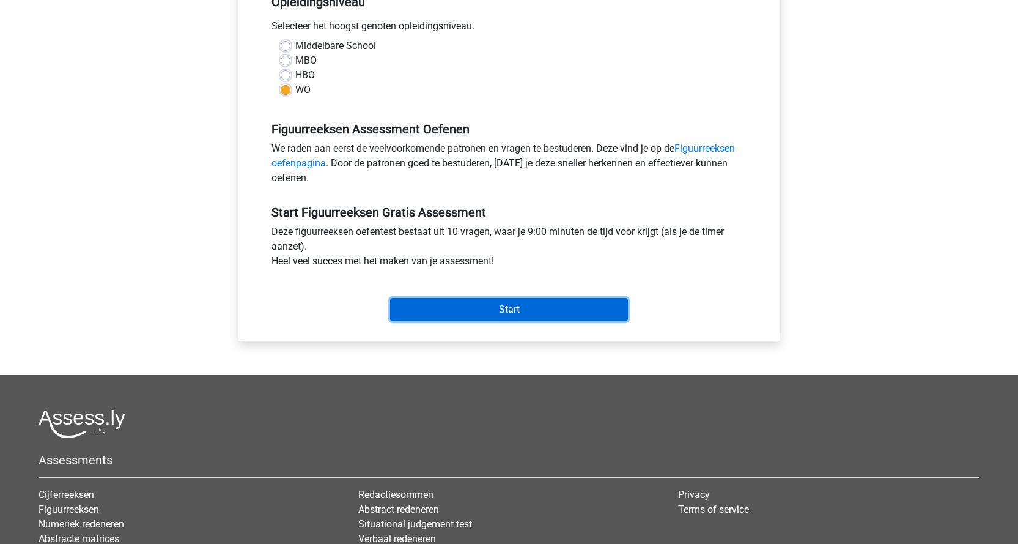
click at [515, 315] on input "Start" at bounding box center [509, 309] width 238 height 23
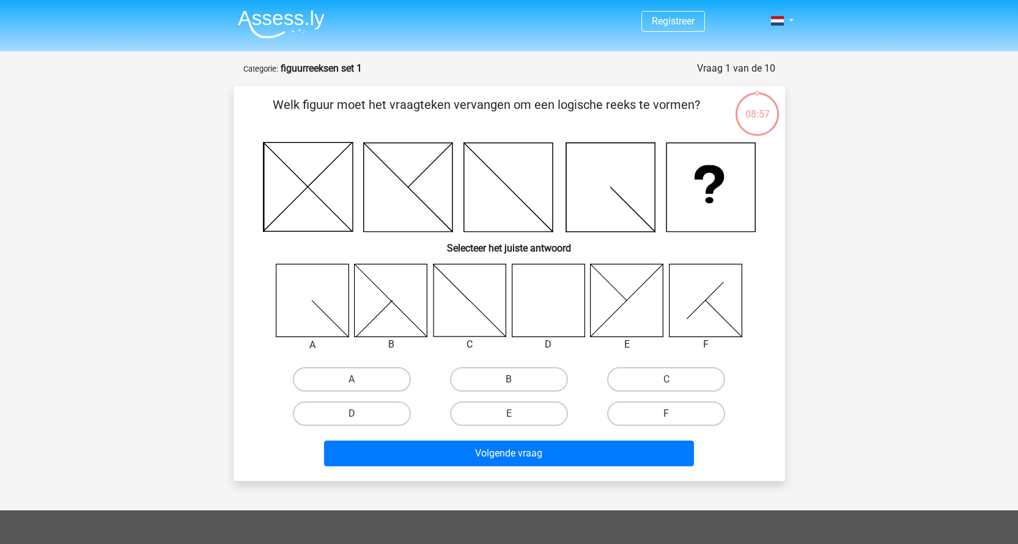
click at [534, 298] on icon at bounding box center [548, 300] width 73 height 73
drag, startPoint x: 361, startPoint y: 418, endPoint x: 395, endPoint y: 427, distance: 35.4
click at [361, 418] on label "D" at bounding box center [352, 413] width 118 height 24
click at [360, 418] on input "D" at bounding box center [356, 417] width 8 height 8
radio input "true"
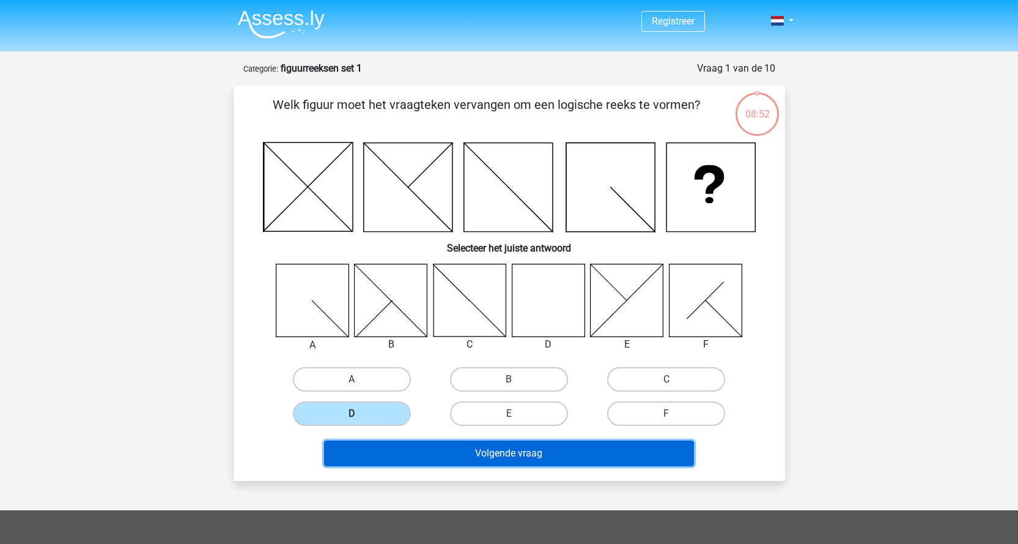
click at [493, 465] on button "Volgende vraag" at bounding box center [509, 453] width 370 height 26
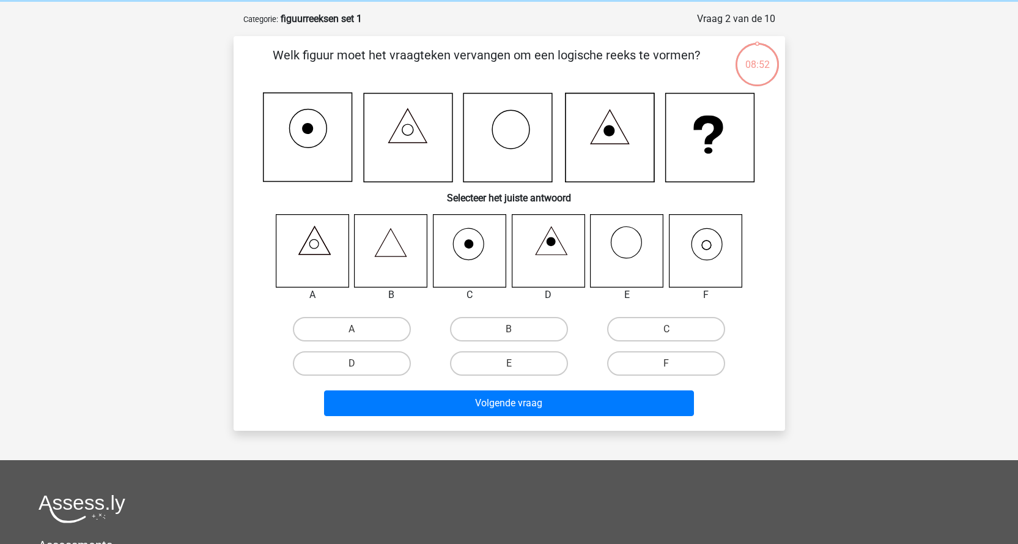
scroll to position [61, 0]
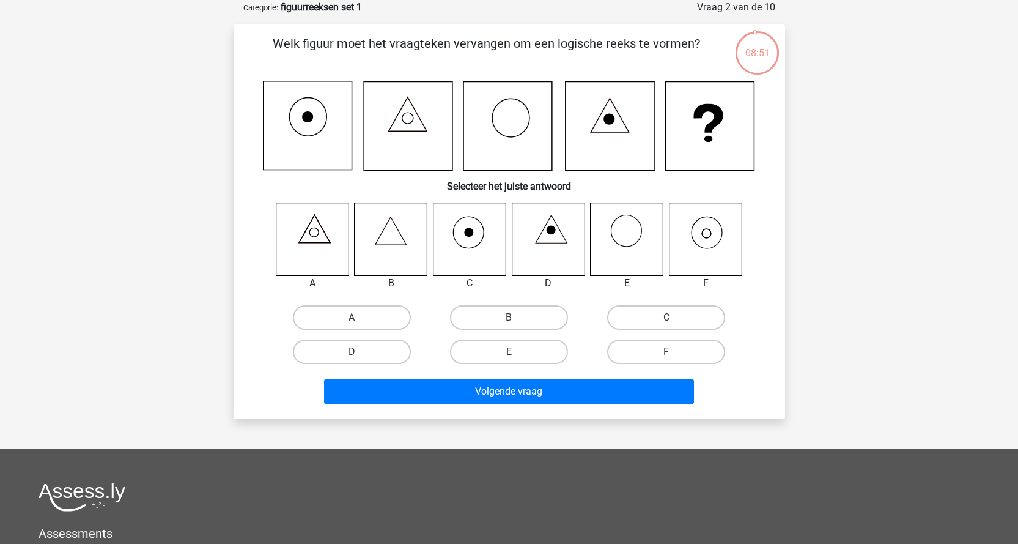
click at [697, 239] on icon at bounding box center [705, 238] width 73 height 73
click at [649, 351] on label "F" at bounding box center [666, 351] width 118 height 24
click at [666, 352] on input "F" at bounding box center [670, 356] width 8 height 8
radio input "true"
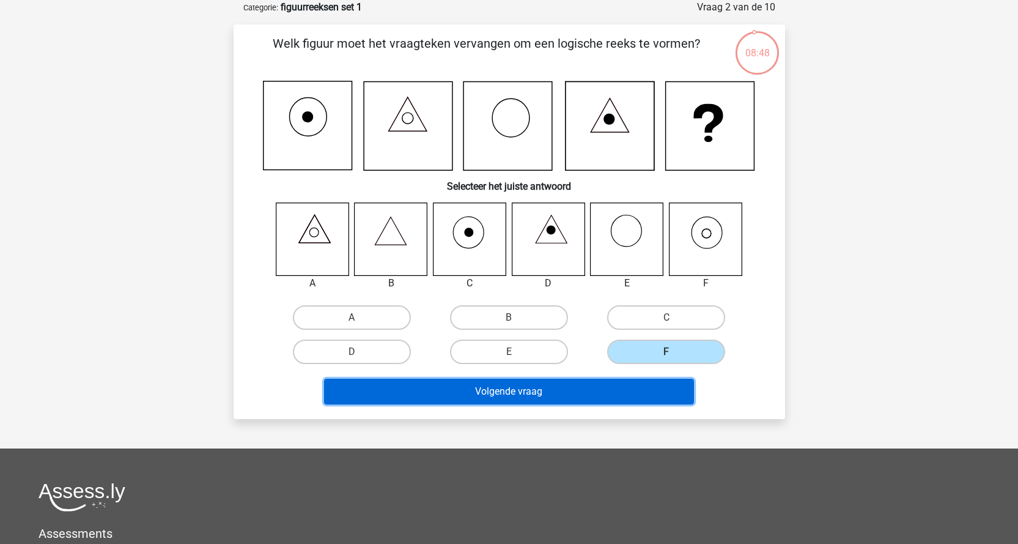
click at [601, 391] on button "Volgende vraag" at bounding box center [509, 391] width 370 height 26
